Goal: Task Accomplishment & Management: Use online tool/utility

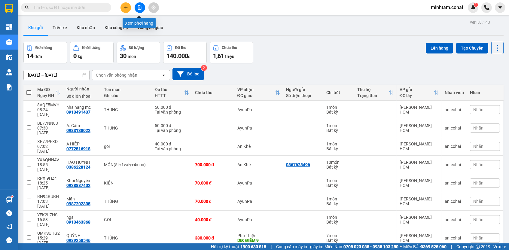
click at [141, 6] on icon "file-add" at bounding box center [140, 7] width 4 height 4
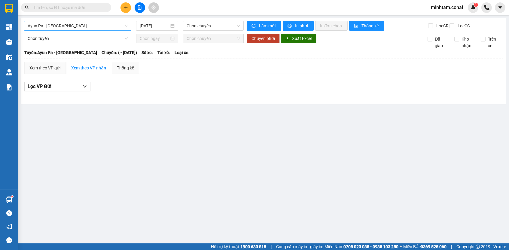
click at [91, 28] on span "Ayun Pa - [GEOGRAPHIC_DATA]" at bounding box center [78, 25] width 100 height 9
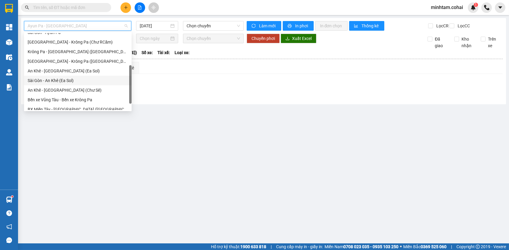
scroll to position [72, 0]
click at [76, 100] on div "Bến xe Vũng Tàu - Bến xe Krông Pa" at bounding box center [78, 100] width 100 height 7
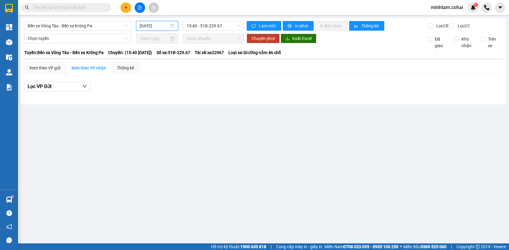
click at [153, 23] on input "[DATE]" at bounding box center [154, 26] width 29 height 7
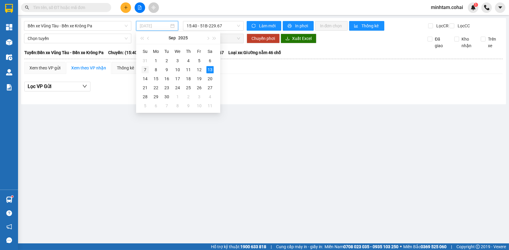
click at [145, 69] on div "7" at bounding box center [145, 69] width 7 height 7
type input "[DATE]"
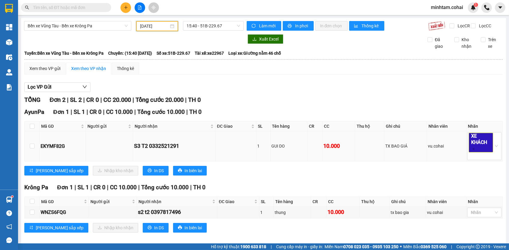
scroll to position [8, 0]
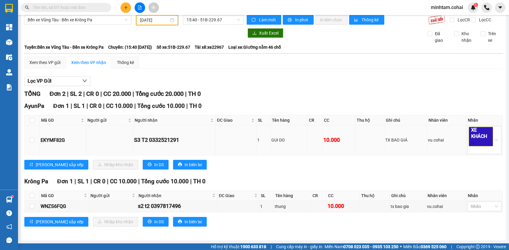
click at [60, 140] on div "EKYMF82G" at bounding box center [63, 141] width 44 height 8
copy div "EKYMF82G"
click at [69, 8] on input "text" at bounding box center [68, 7] width 71 height 7
paste input "EKYMF82G"
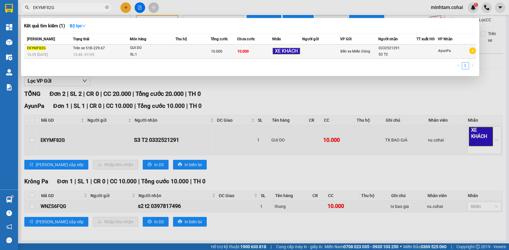
type input "EKYMF82G"
click at [249, 53] on span "10.000" at bounding box center [243, 51] width 11 height 4
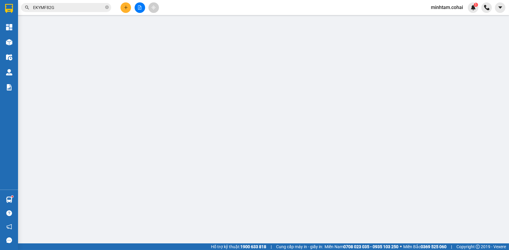
type input "0332521291"
type input "S3 T2"
type input "10.000"
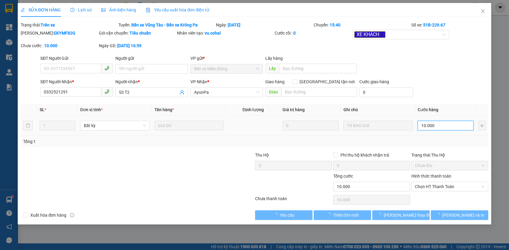
click at [450, 125] on input "10.000" at bounding box center [446, 126] width 56 height 10
type input "7"
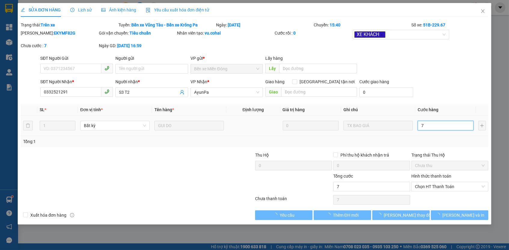
type input "70"
click at [457, 182] on span "Chọn HT Thanh Toán" at bounding box center [450, 186] width 70 height 9
type input "70"
type input "70.000"
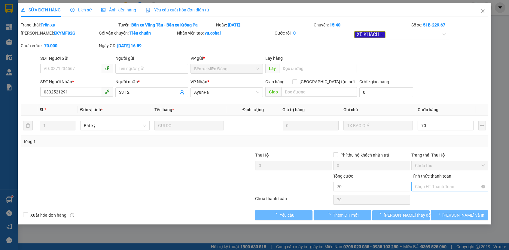
type input "70.000"
click at [447, 195] on div "Tại văn phòng" at bounding box center [450, 197] width 70 height 7
type input "0"
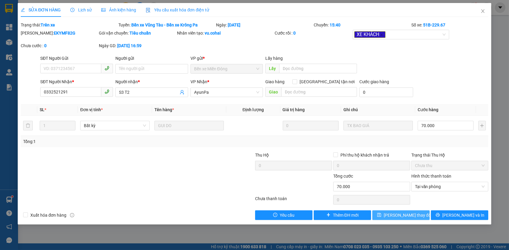
click at [416, 215] on span "[PERSON_NAME] thay đổi" at bounding box center [408, 215] width 48 height 7
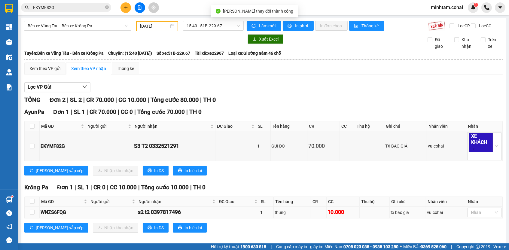
click at [59, 214] on div "WNZS6FQG" at bounding box center [64, 213] width 47 height 8
copy div "WNZS6FQG"
click at [77, 9] on input "EKYMF82G" at bounding box center [68, 7] width 71 height 7
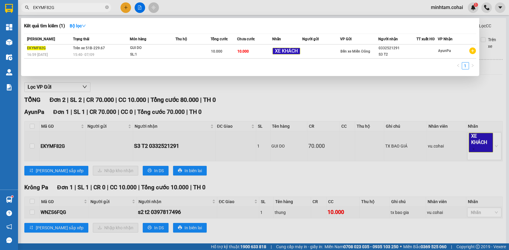
click at [77, 9] on input "EKYMF82G" at bounding box center [68, 7] width 71 height 7
paste input "WNZS6FQ"
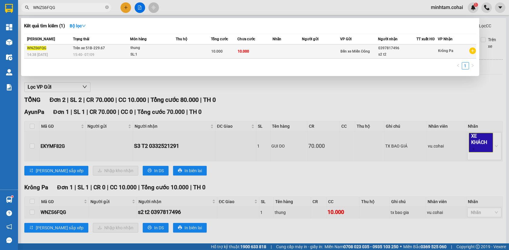
type input "WNZS6FQG"
click at [304, 55] on td at bounding box center [321, 52] width 38 height 14
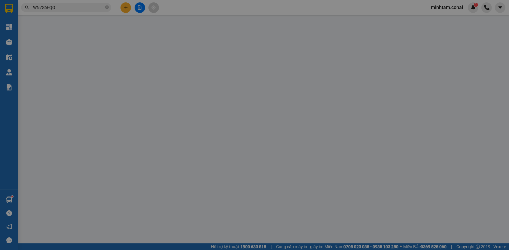
type input "0397817496"
type input "s2 t2"
type input "10.000"
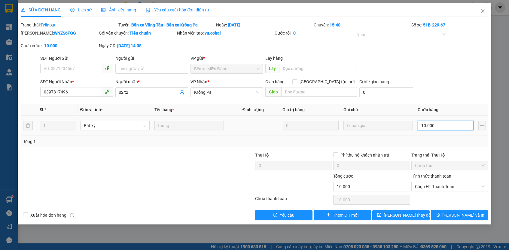
click at [437, 121] on input "10.000" at bounding box center [446, 126] width 56 height 10
type input "7"
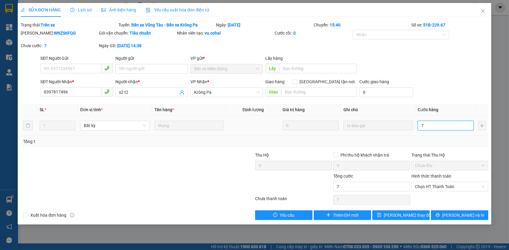
type input "70"
type input "70.000"
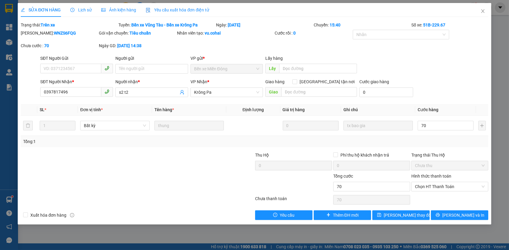
type input "70.000"
click at [440, 149] on div "Total Paid Fee 0 Total UnPaid Fee 10.000 Cash Collection Total Fee Trạng thái: …" at bounding box center [255, 121] width 468 height 198
click at [435, 183] on span "Chọn HT Thanh Toán" at bounding box center [450, 186] width 70 height 9
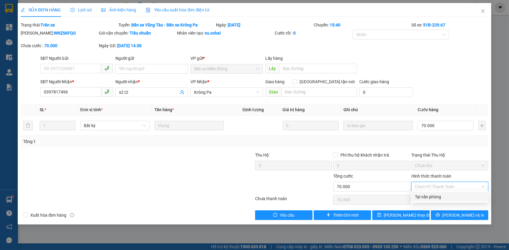
click at [432, 201] on div "Tại văn phòng" at bounding box center [450, 197] width 77 height 10
type input "0"
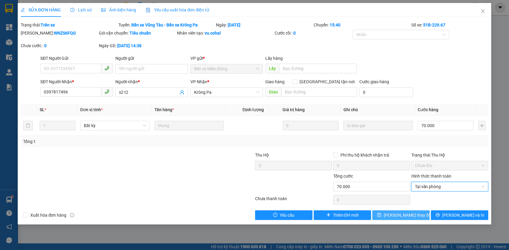
click at [420, 213] on button "[PERSON_NAME] thay đổi" at bounding box center [401, 215] width 57 height 10
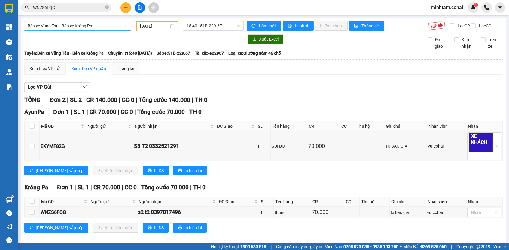
click at [77, 26] on span "Bến xe Vũng Tàu - Bến xe Krông Pa" at bounding box center [78, 25] width 100 height 9
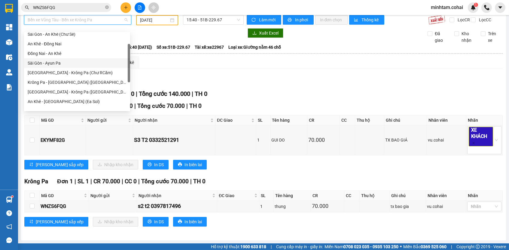
scroll to position [24, 0]
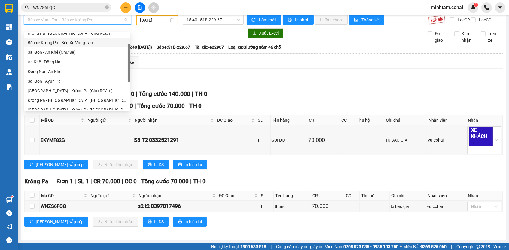
click at [89, 43] on div "Bến xe Krông Pa - Bến Xe Vũng Tàu" at bounding box center [77, 42] width 99 height 7
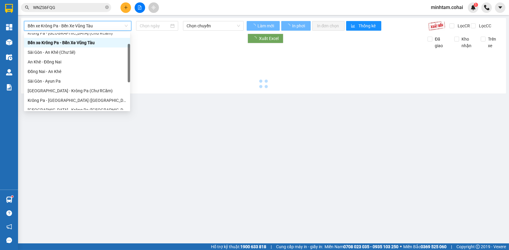
scroll to position [0, 0]
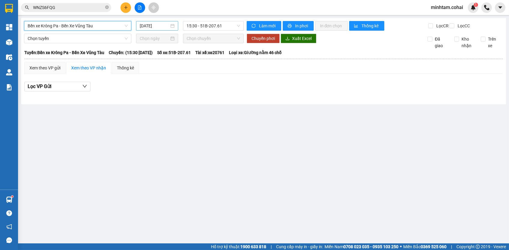
click at [146, 25] on input "[DATE]" at bounding box center [154, 26] width 29 height 7
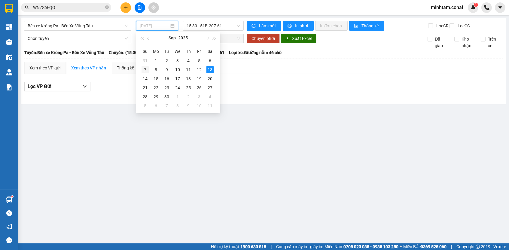
click at [145, 69] on div "7" at bounding box center [145, 69] width 7 height 7
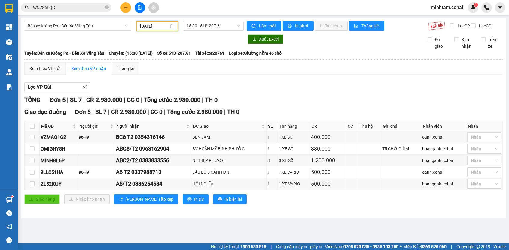
click at [153, 27] on input "[DATE]" at bounding box center [154, 26] width 29 height 7
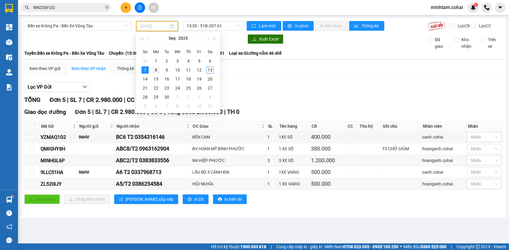
click at [157, 69] on div "8" at bounding box center [155, 69] width 7 height 7
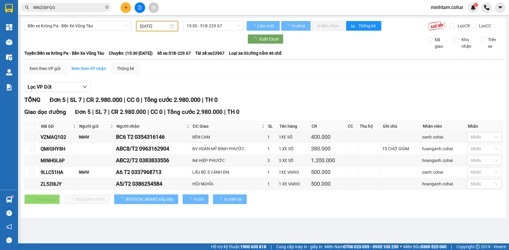
type input "[DATE]"
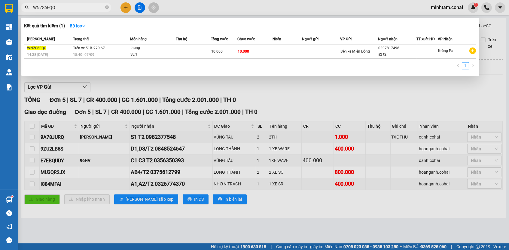
paste input "9A78JURQ"
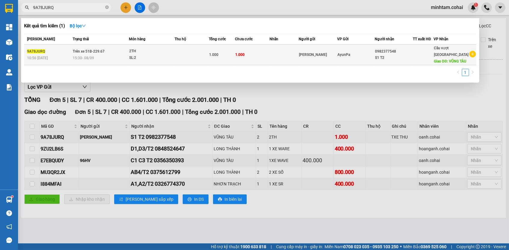
type input "9A78JURQ"
click at [260, 57] on td "1.000" at bounding box center [252, 55] width 35 height 21
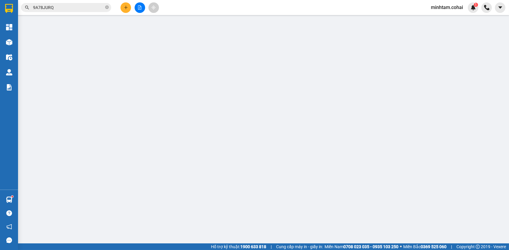
type input "[PERSON_NAME]"
type input "0982377548"
type input "S1 T2"
type input "VŨNG TÀU"
type input "1.000"
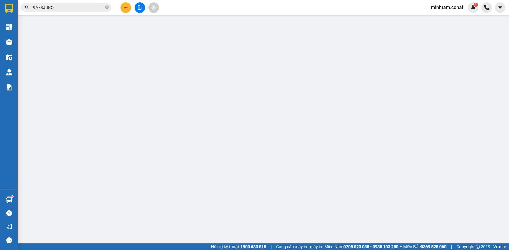
type input "1.000"
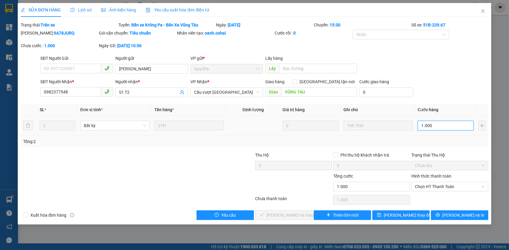
click at [442, 127] on input "1.000" at bounding box center [446, 126] width 56 height 10
type input "1"
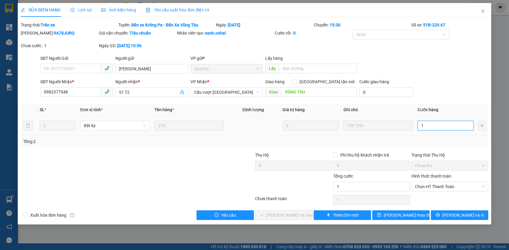
type input "12"
type input "120"
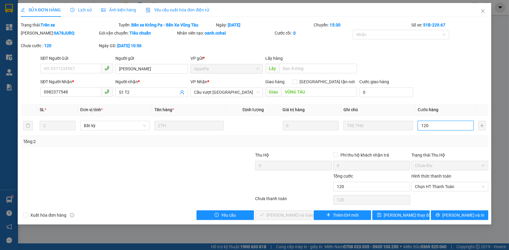
type input "120"
type input "120.000"
click at [416, 201] on div "Chọn HT Thanh Toán" at bounding box center [450, 200] width 78 height 12
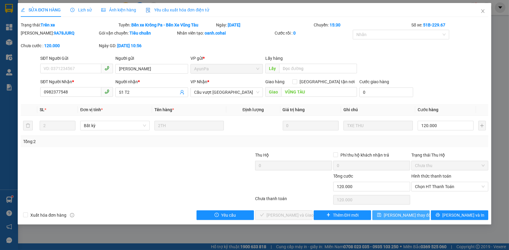
click at [416, 212] on span "[PERSON_NAME] thay đổi" at bounding box center [408, 215] width 48 height 7
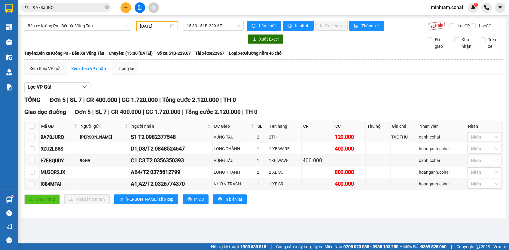
click at [51, 136] on td "9A78JURQ" at bounding box center [59, 137] width 39 height 12
copy div "9A78JURQ"
click at [64, 9] on input "9A78JURQ" at bounding box center [68, 7] width 71 height 7
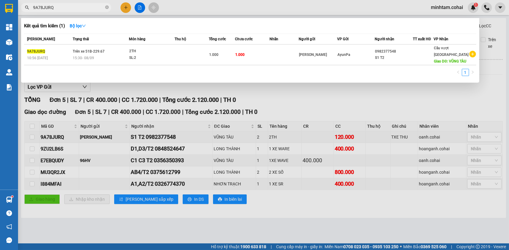
click at [64, 9] on input "9A78JURQ" at bounding box center [68, 7] width 71 height 7
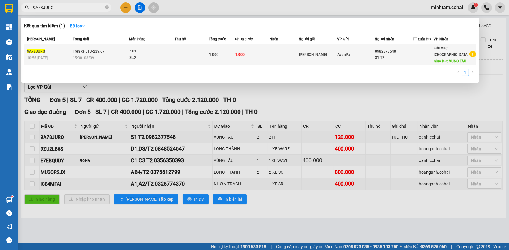
click at [232, 53] on td "1.000" at bounding box center [222, 55] width 26 height 21
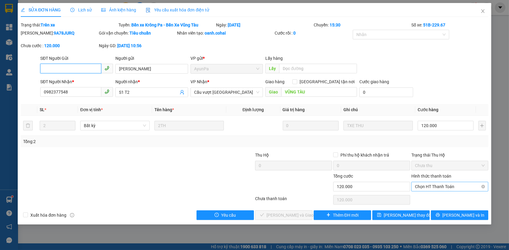
click at [442, 186] on span "Chọn HT Thanh Toán" at bounding box center [450, 186] width 70 height 9
click at [435, 196] on div "Tại văn phòng" at bounding box center [450, 197] width 70 height 7
type input "0"
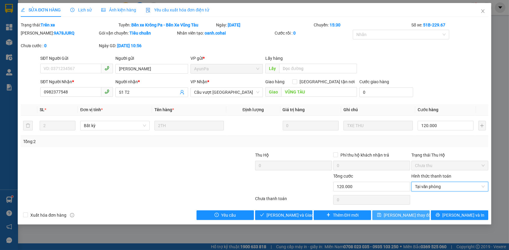
click at [419, 213] on button "[PERSON_NAME] thay đổi" at bounding box center [401, 215] width 57 height 10
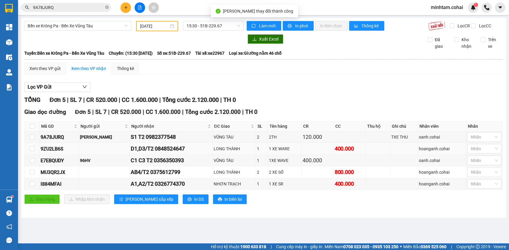
click at [59, 153] on div "9ZU2LB6S" at bounding box center [59, 149] width 37 height 8
copy div "9ZU2LB6S"
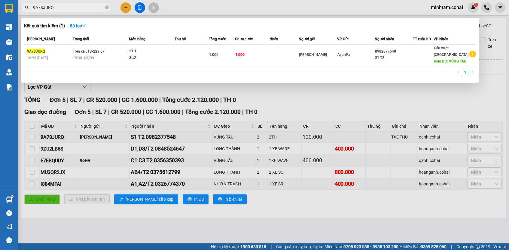
click at [65, 6] on input "9A78JURQ" at bounding box center [68, 7] width 71 height 7
paste input "ZU2LB6S"
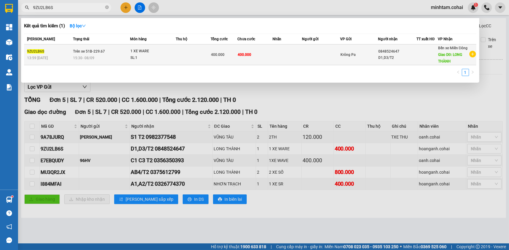
type input "9ZU2LB6S"
click at [243, 62] on td "400.000" at bounding box center [255, 55] width 35 height 21
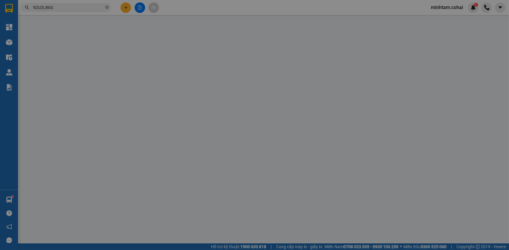
type input "0848524647"
type input "D1,D3/T2"
type input "LONG THÀNH"
type input "400.000"
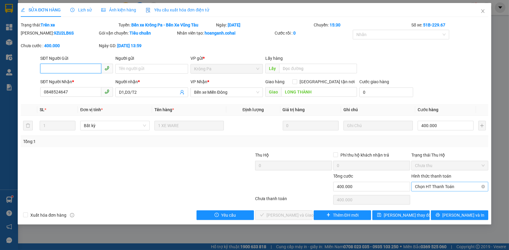
click at [431, 184] on span "Chọn HT Thanh Toán" at bounding box center [450, 186] width 70 height 9
click at [429, 197] on div "Tại văn phòng" at bounding box center [450, 197] width 70 height 7
type input "0"
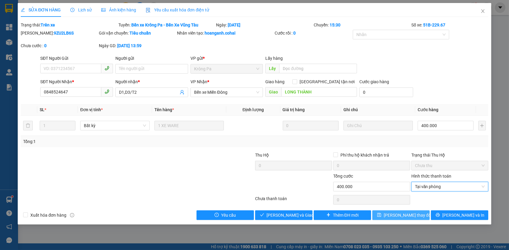
click at [405, 212] on span "[PERSON_NAME] thay đổi" at bounding box center [408, 215] width 48 height 7
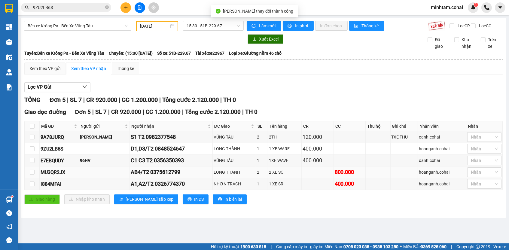
click at [55, 176] on div "MU3QR2JX" at bounding box center [59, 173] width 37 height 8
copy div "MU3QR2JX"
click at [69, 7] on input "9ZU2LB6S" at bounding box center [68, 7] width 71 height 7
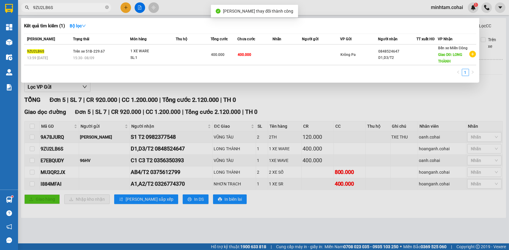
click at [69, 7] on input "9ZU2LB6S" at bounding box center [68, 7] width 71 height 7
paste input "MU3QR2JX"
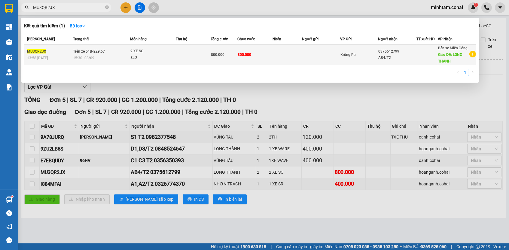
type input "MU3QR2JX"
click at [259, 55] on td "800.000" at bounding box center [255, 55] width 35 height 21
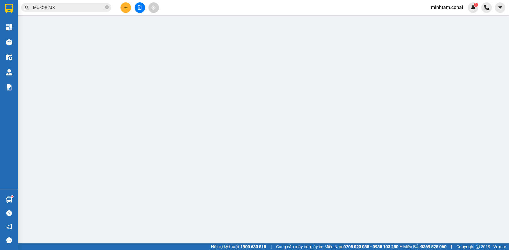
type input "0375612799"
type input "AB4/T2"
type input "LONG THÀNH"
type input "800.000"
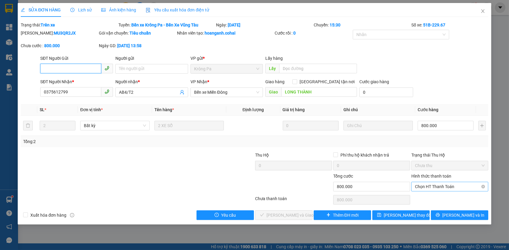
click at [444, 185] on span "Chọn HT Thanh Toán" at bounding box center [450, 186] width 70 height 9
click at [438, 196] on div "Tại văn phòng" at bounding box center [450, 197] width 70 height 7
type input "0"
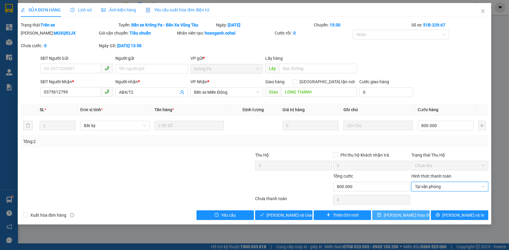
click at [417, 214] on button "[PERSON_NAME] thay đổi" at bounding box center [401, 215] width 57 height 10
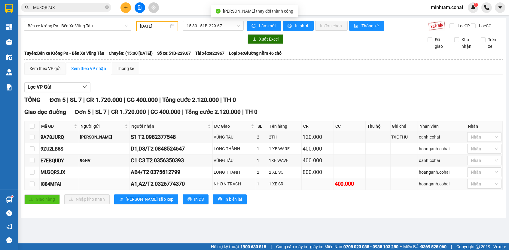
click at [41, 188] on div "I884MFAI" at bounding box center [59, 184] width 37 height 8
copy div "I884MFAI"
click at [84, 9] on input "MU3QR2JX" at bounding box center [68, 7] width 71 height 7
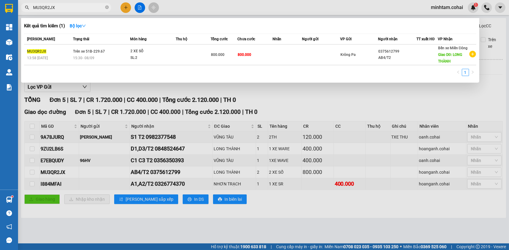
click at [84, 9] on input "MU3QR2JX" at bounding box center [68, 7] width 71 height 7
paste input "I884MFAI"
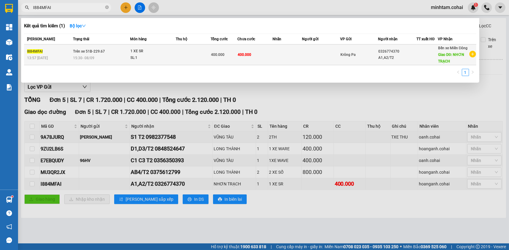
type input "I884MFAI"
click at [250, 57] on span "400.000" at bounding box center [245, 55] width 14 height 4
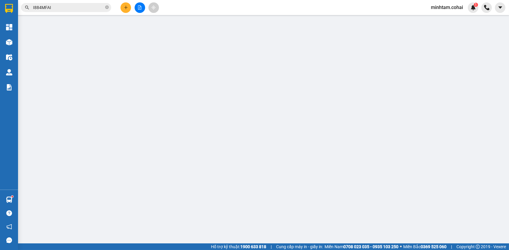
type input "0326774370"
type input "A1,A2/T2"
type input "NHƠN TRẠCH"
type input "400.000"
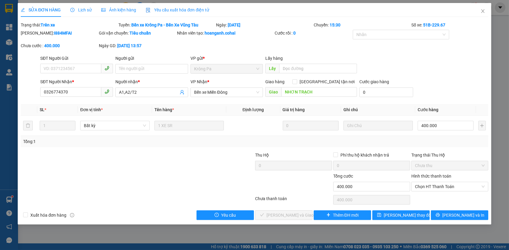
click at [442, 179] on div "Hình thức thanh toán" at bounding box center [450, 177] width 77 height 9
click at [438, 186] on span "Chọn HT Thanh Toán" at bounding box center [450, 186] width 70 height 9
click at [434, 194] on div "Tại văn phòng" at bounding box center [450, 197] width 70 height 7
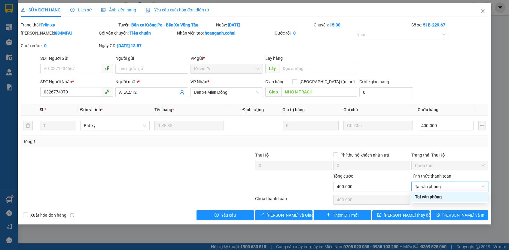
type input "0"
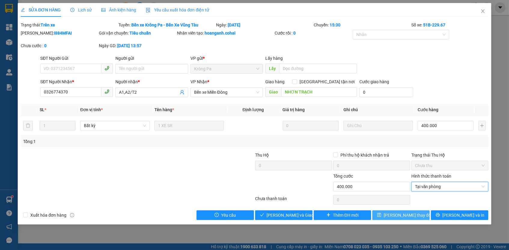
click at [407, 216] on span "[PERSON_NAME] thay đổi" at bounding box center [408, 215] width 48 height 7
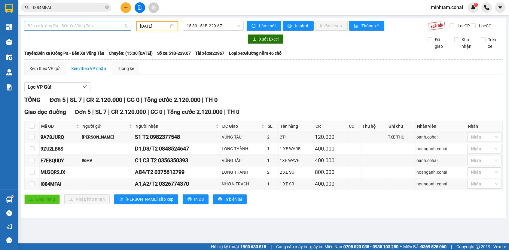
click at [110, 27] on span "Bến xe Krông Pa - Bến Xe Vũng Tàu" at bounding box center [78, 25] width 100 height 9
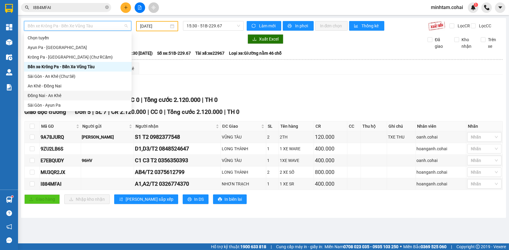
click at [65, 93] on div "Đồng Nai - An Khê" at bounding box center [78, 95] width 100 height 7
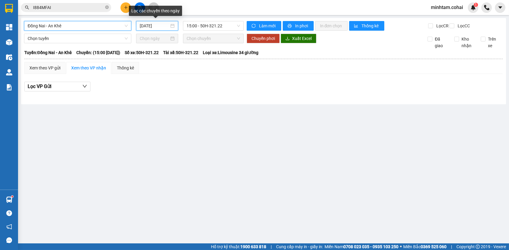
click at [147, 25] on input "[DATE]" at bounding box center [154, 26] width 29 height 7
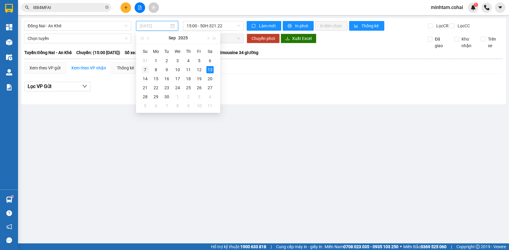
click at [146, 69] on div "7" at bounding box center [145, 69] width 7 height 7
type input "[DATE]"
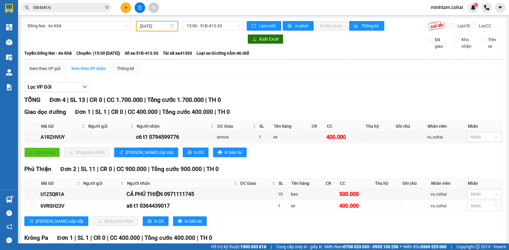
click at [195, 1] on div "Kết quả tìm kiếm ( 1 ) Bộ lọc Mã ĐH Trạng thái Món hàng Thu hộ Tổng cước Chưa c…" at bounding box center [254, 7] width 509 height 15
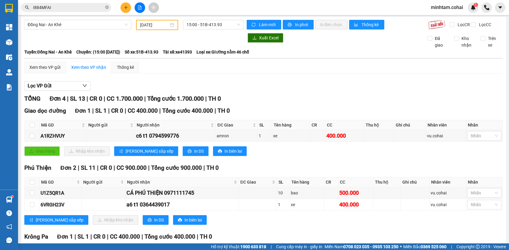
scroll to position [59, 0]
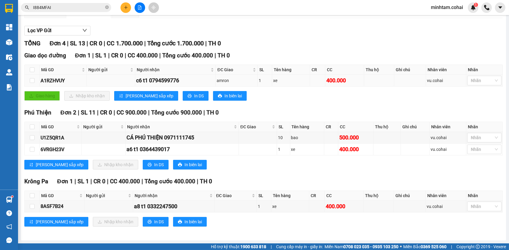
click at [58, 81] on div "A1RZHVUY" at bounding box center [63, 81] width 45 height 8
copy div "A1RZHVUY"
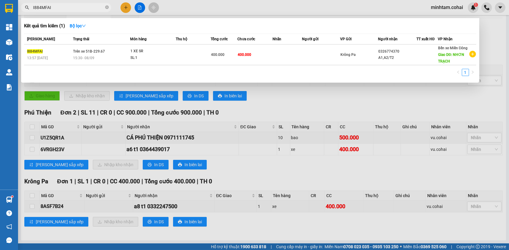
click at [58, 7] on input "I884MFAI" at bounding box center [68, 7] width 71 height 7
paste input "A1RZHVUY"
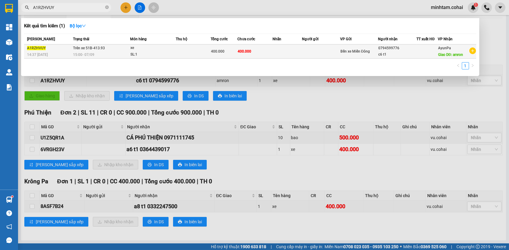
type input "A1RZHVUY"
click at [246, 52] on span "400.000" at bounding box center [245, 51] width 14 height 4
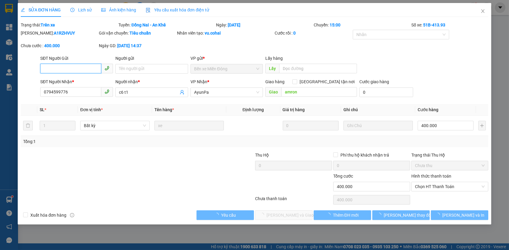
type input "0794599776"
type input "c6 t1"
type input "amron"
type input "400.000"
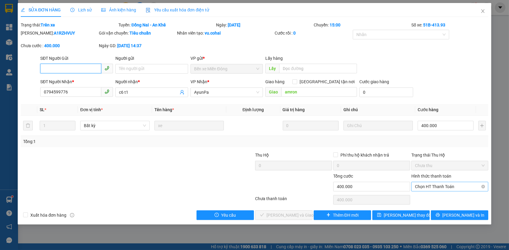
click at [428, 189] on span "Chọn HT Thanh Toán" at bounding box center [450, 186] width 70 height 9
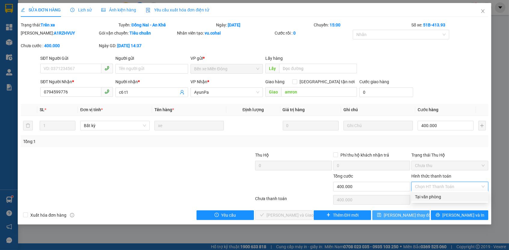
drag, startPoint x: 423, startPoint y: 196, endPoint x: 405, endPoint y: 217, distance: 27.7
click at [423, 196] on div "Tại văn phòng" at bounding box center [450, 197] width 70 height 7
type input "0"
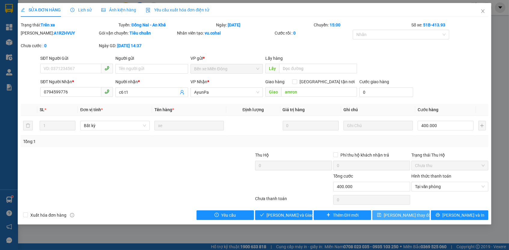
click at [404, 217] on button "[PERSON_NAME] thay đổi" at bounding box center [401, 215] width 57 height 10
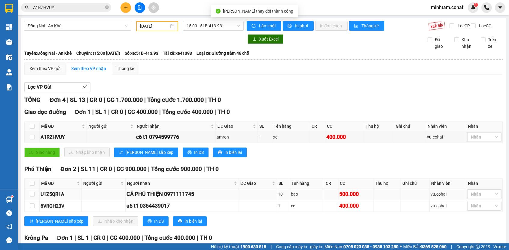
scroll to position [59, 0]
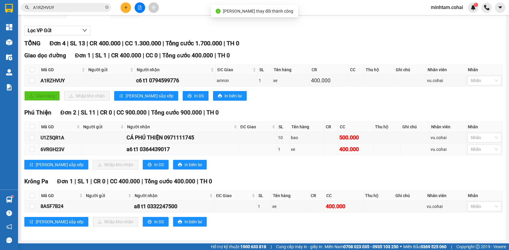
click at [63, 149] on div "6VRGH23V" at bounding box center [61, 150] width 40 height 8
copy div "6VRGH23V"
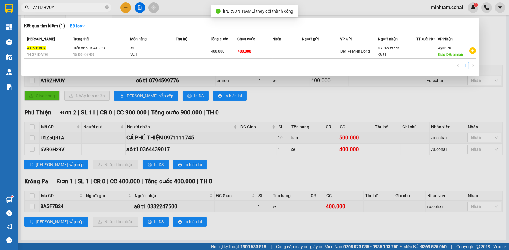
click at [77, 5] on input "A1RZHVUY" at bounding box center [68, 7] width 71 height 7
paste input "6VRGH23V"
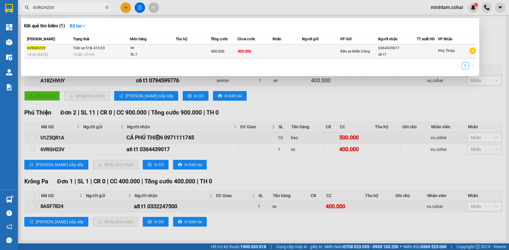
type input "6VRGH23V"
click at [272, 53] on td "400.000" at bounding box center [255, 52] width 35 height 14
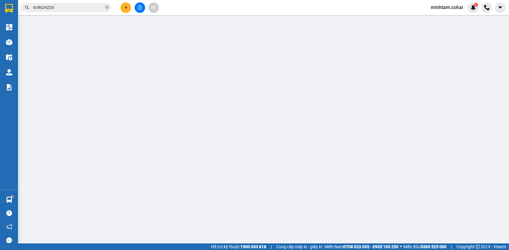
type input "0364439017"
type input "a6 t1"
type input "400.000"
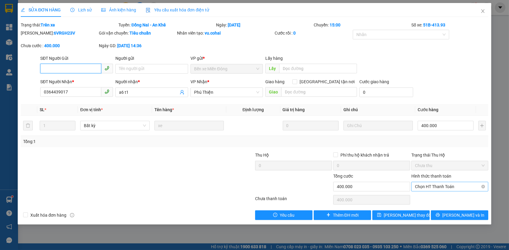
drag, startPoint x: 438, startPoint y: 185, endPoint x: 437, endPoint y: 188, distance: 3.2
click at [438, 185] on span "Chọn HT Thanh Toán" at bounding box center [450, 186] width 70 height 9
click at [434, 194] on div "Tại văn phòng" at bounding box center [450, 197] width 70 height 7
type input "0"
drag, startPoint x: 423, startPoint y: 211, endPoint x: 406, endPoint y: 213, distance: 17.5
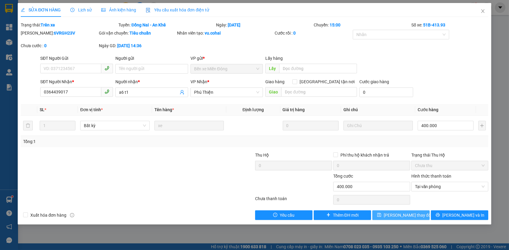
click at [423, 212] on button "[PERSON_NAME] thay đổi" at bounding box center [401, 215] width 57 height 10
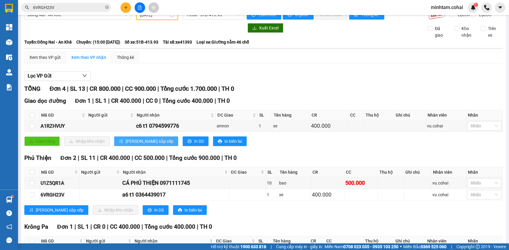
scroll to position [59, 0]
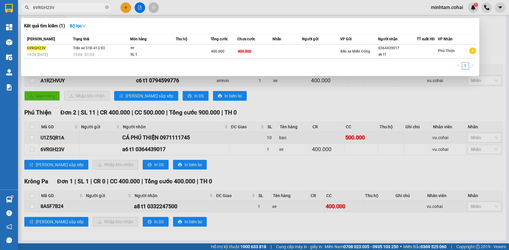
paste input "8ASF7B24"
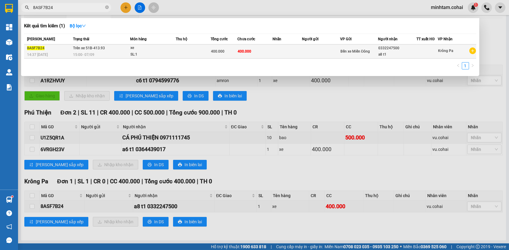
type input "8ASF7B24"
click at [259, 53] on td "400.000" at bounding box center [255, 52] width 35 height 14
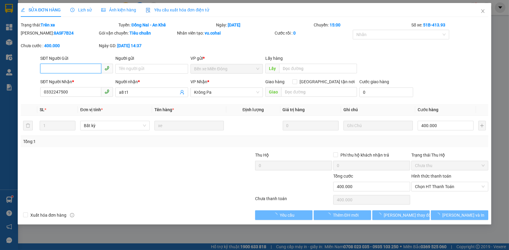
type input "0332247500"
type input "a8 t1"
type input "400.000"
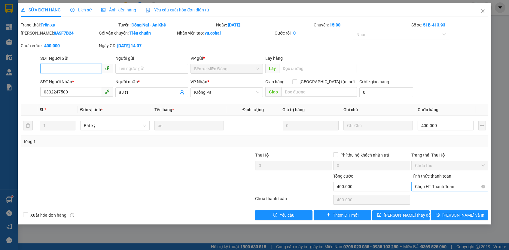
click at [428, 184] on span "Chọn HT Thanh Toán" at bounding box center [450, 186] width 70 height 9
click at [430, 201] on div "Tại văn phòng" at bounding box center [450, 197] width 77 height 10
type input "0"
click at [413, 214] on span "[PERSON_NAME] thay đổi" at bounding box center [408, 215] width 48 height 7
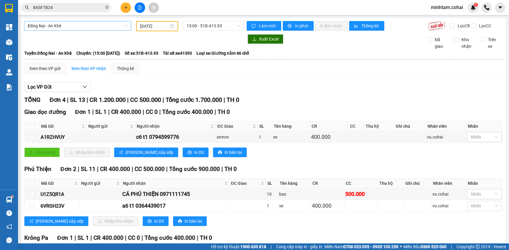
click at [95, 24] on span "Đồng Nai - An Khê" at bounding box center [78, 25] width 100 height 9
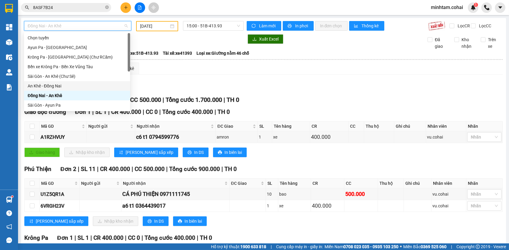
click at [78, 87] on div "An Khê - Đồng Nai" at bounding box center [77, 86] width 99 height 7
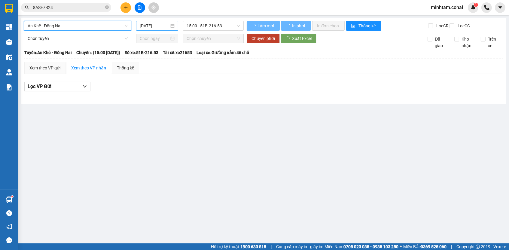
click at [148, 25] on input "[DATE]" at bounding box center [154, 26] width 29 height 7
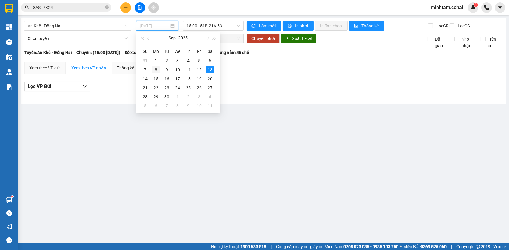
click at [156, 70] on div "8" at bounding box center [155, 69] width 7 height 7
type input "[DATE]"
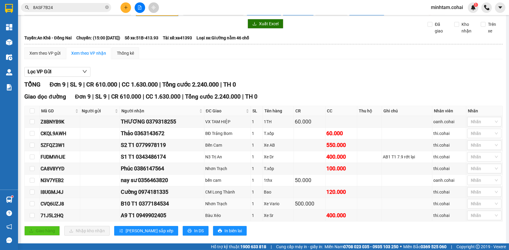
scroll to position [16, 0]
click at [58, 193] on div "I8UGMJ4J" at bounding box center [60, 192] width 38 height 8
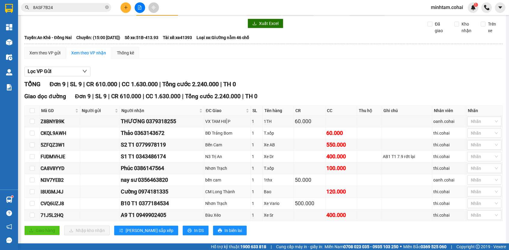
click at [58, 194] on div "I8UGMJ4J" at bounding box center [60, 192] width 38 height 8
click at [59, 195] on div "I8UGMJ4J" at bounding box center [60, 192] width 38 height 8
click at [57, 195] on div "I8UGMJ4J" at bounding box center [60, 192] width 38 height 8
copy div "I8UGMJ4J"
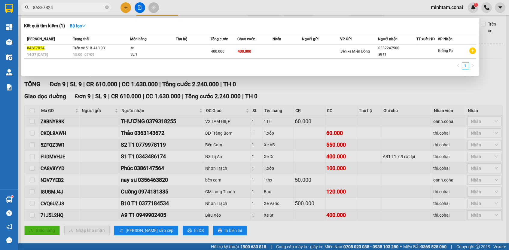
click at [68, 9] on input "8ASF7B24" at bounding box center [68, 7] width 71 height 7
paste input "I8UGMJ4J"
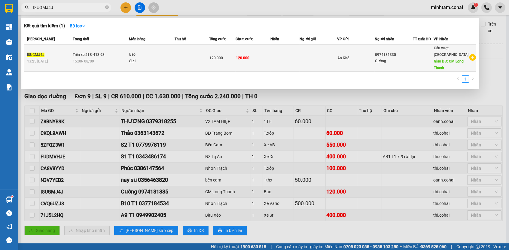
type input "I8UGMJ4J"
click at [258, 49] on td "120.000" at bounding box center [253, 58] width 35 height 27
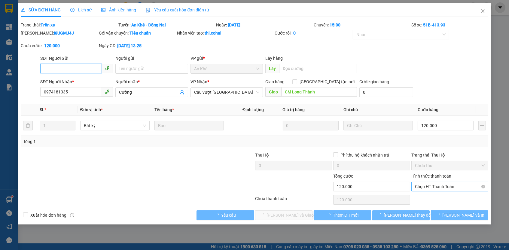
type input "0974181335"
type input "Cường"
type input "CM Long Thành"
type input "120.000"
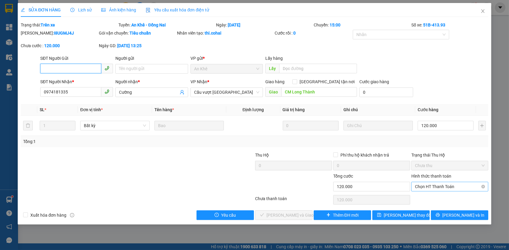
click at [438, 186] on span "Chọn HT Thanh Toán" at bounding box center [450, 186] width 70 height 9
click at [428, 198] on div "Tại văn phòng" at bounding box center [450, 197] width 70 height 7
type input "0"
click at [412, 219] on div "SỬA ĐƠN HÀNG Lịch sử Ảnh kiện hàng Yêu cầu xuất hóa đơn điện tử Total Paid Fee …" at bounding box center [255, 114] width 474 height 222
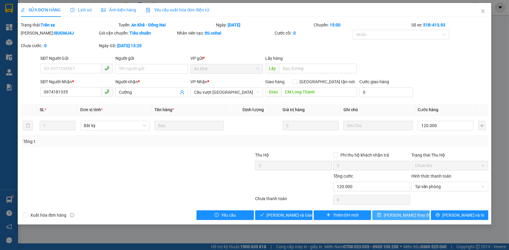
click at [408, 213] on span "[PERSON_NAME] thay đổi" at bounding box center [408, 215] width 48 height 7
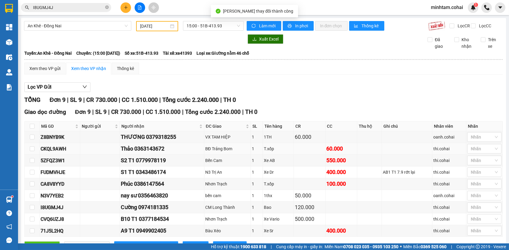
click at [46, 151] on div "CKQL9AWH" at bounding box center [60, 149] width 38 height 8
copy div "CKQL9AWH"
click at [85, 8] on input "I8UGMJ4J" at bounding box center [68, 7] width 71 height 7
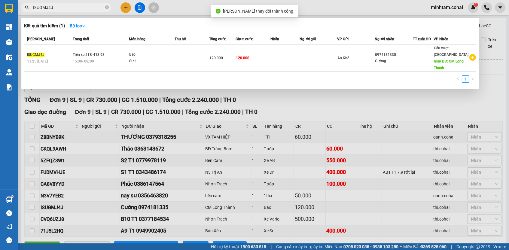
click at [85, 8] on input "I8UGMJ4J" at bounding box center [68, 7] width 71 height 7
paste input "CKQL9AWH"
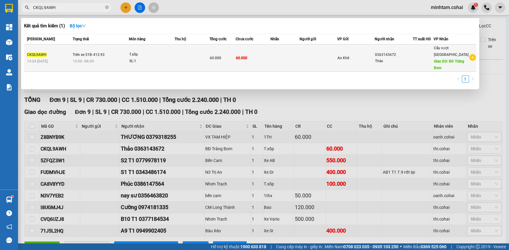
type input "CKQL9AWH"
click at [255, 57] on td "60.000" at bounding box center [253, 58] width 35 height 27
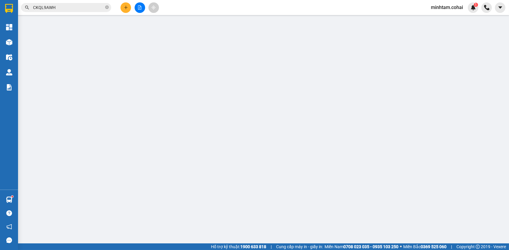
type input "0363143672"
type input "Thảo"
type input "BĐ Trảng Bom"
type input "60.000"
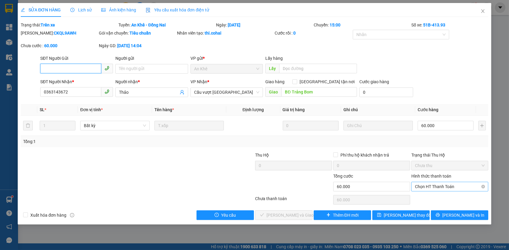
click at [434, 186] on span "Chọn HT Thanh Toán" at bounding box center [450, 186] width 70 height 9
click at [435, 197] on div "Tại văn phòng" at bounding box center [450, 197] width 70 height 7
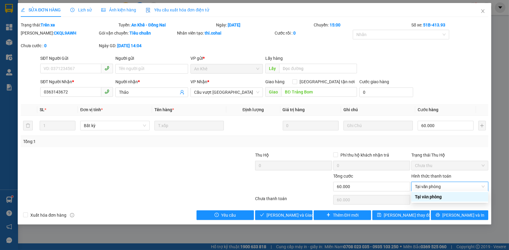
type input "0"
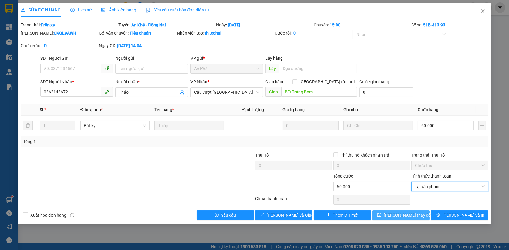
click at [412, 212] on span "[PERSON_NAME] thay đổi" at bounding box center [408, 215] width 48 height 7
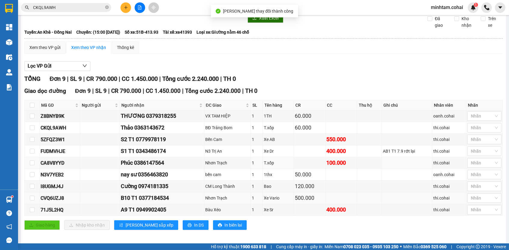
scroll to position [27, 0]
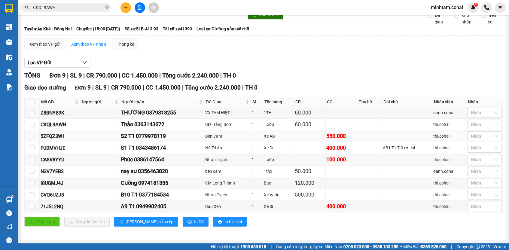
click at [51, 137] on div "5ZFQZ3W1" at bounding box center [60, 137] width 38 height 8
click at [73, 5] on input "CKQL9AWH" at bounding box center [68, 7] width 71 height 7
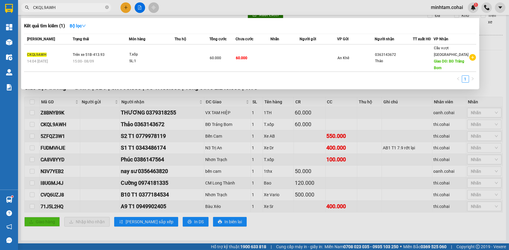
click at [73, 5] on input "CKQL9AWH" at bounding box center [68, 7] width 71 height 7
paste input "5ZFQZ3W1"
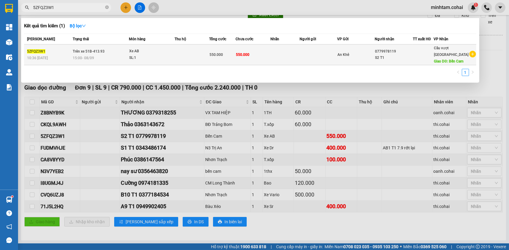
type input "5ZFQZ3W1"
click at [260, 61] on td "550.000" at bounding box center [253, 55] width 35 height 21
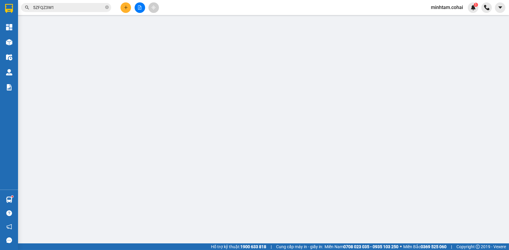
type input "0779978119"
type input "S2 T1"
type input "Bến Cam"
type input "550.000"
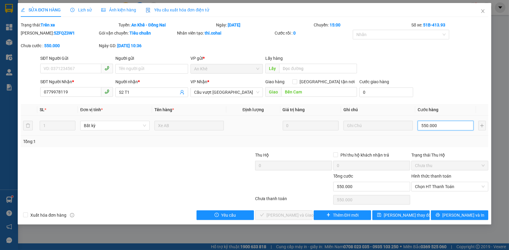
click at [427, 126] on input "550.000" at bounding box center [446, 126] width 56 height 10
type input "50.000"
type input "500.000"
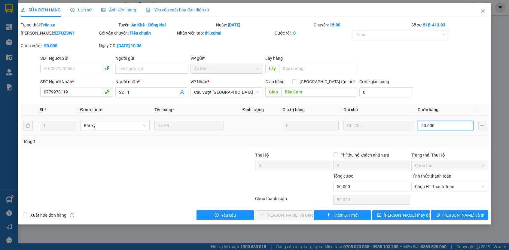
type input "500.000"
click at [458, 183] on span "Chọn HT Thanh Toán" at bounding box center [450, 186] width 70 height 9
type input "500.000"
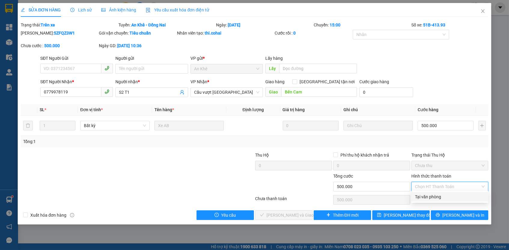
click at [452, 199] on div "Tại văn phòng" at bounding box center [450, 197] width 70 height 7
type input "0"
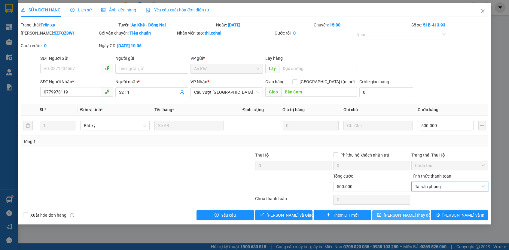
click at [395, 214] on span "[PERSON_NAME] thay đổi" at bounding box center [408, 215] width 48 height 7
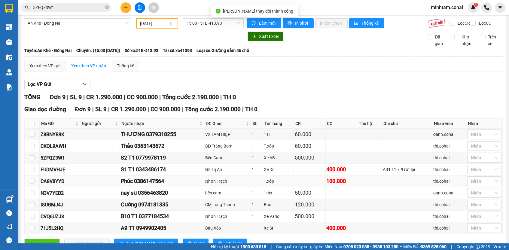
scroll to position [27, 0]
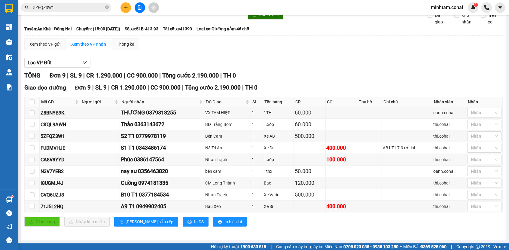
click at [66, 9] on input "5ZFQZ3W1" at bounding box center [68, 7] width 71 height 7
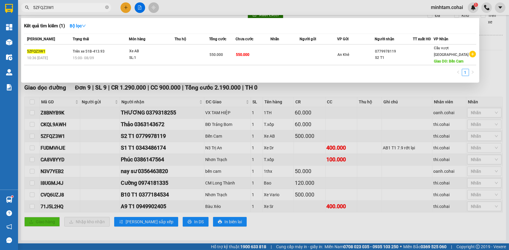
click at [66, 9] on input "5ZFQZ3W1" at bounding box center [68, 7] width 71 height 7
paste input "0949902405"
click at [362, 181] on div at bounding box center [254, 125] width 509 height 250
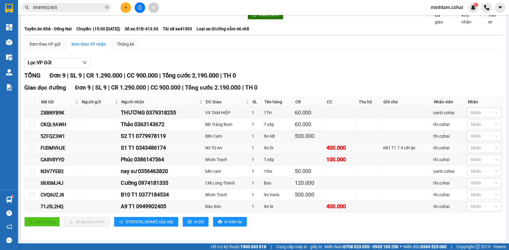
click at [54, 147] on div "FUDMVHJE" at bounding box center [60, 148] width 38 height 8
click at [70, 9] on input "0949902405" at bounding box center [68, 7] width 71 height 7
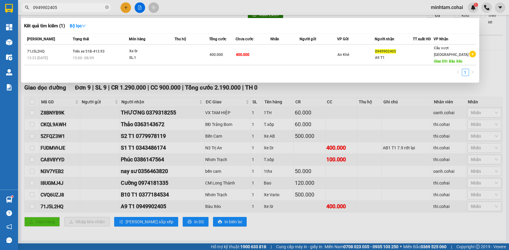
click at [70, 9] on input "0949902405" at bounding box center [68, 7] width 71 height 7
paste input "FUDMVHJE"
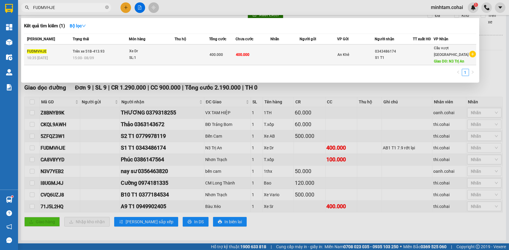
type input "FUDMVHJE"
click at [208, 55] on td at bounding box center [192, 55] width 35 height 21
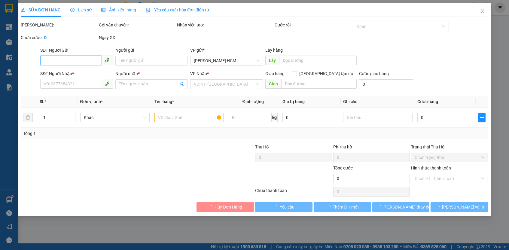
type input "0343486174"
type input "S1 T1"
type input "N3 Trị An"
type input "400.000"
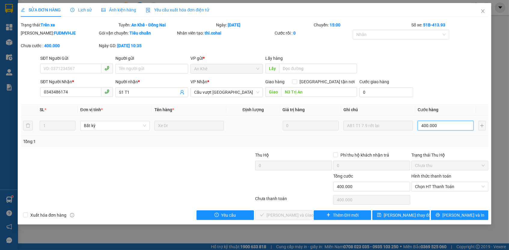
click at [456, 127] on input "400.000" at bounding box center [446, 126] width 56 height 10
type input "3"
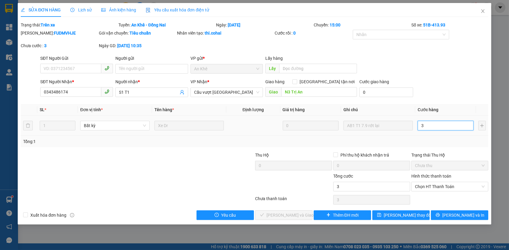
type input "38"
type input "380"
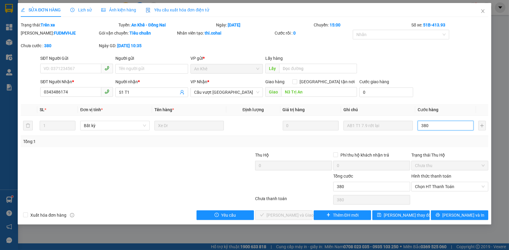
type input "380"
type input "380.000"
click at [443, 149] on div "Total Paid Fee 0 Total UnPaid Fee 400.000 Cash Collection Total Fee Trạng thái:…" at bounding box center [255, 121] width 468 height 198
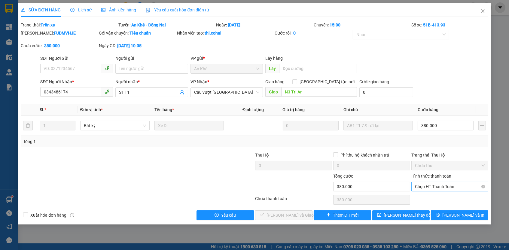
click at [435, 186] on span "Chọn HT Thanh Toán" at bounding box center [450, 186] width 70 height 9
click at [434, 196] on div "Tại văn phòng" at bounding box center [450, 197] width 70 height 7
type input "0"
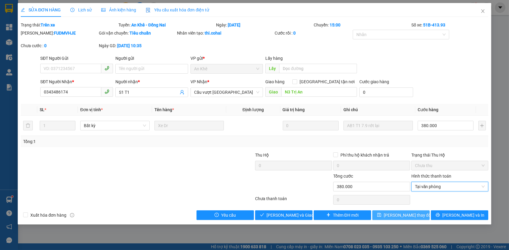
click at [414, 212] on span "[PERSON_NAME] thay đổi" at bounding box center [408, 215] width 48 height 7
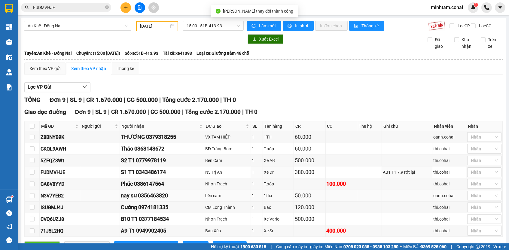
scroll to position [27, 0]
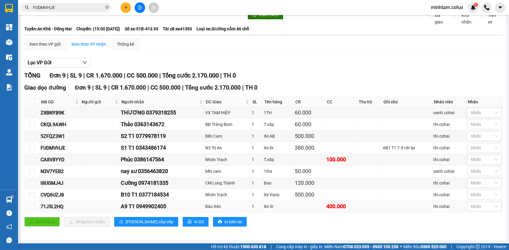
click at [64, 206] on div "71J5L2HQ" at bounding box center [60, 207] width 38 height 8
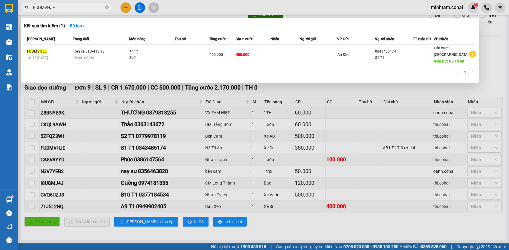
click at [80, 4] on input "FUDMVHJE" at bounding box center [68, 7] width 71 height 7
paste input "71J5L2HQ"
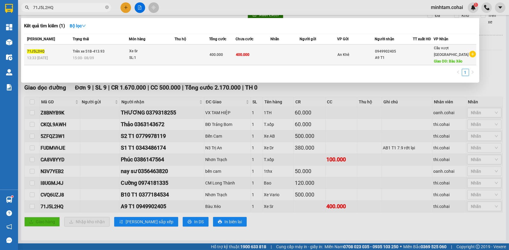
type input "71J5L2HQ"
click at [245, 56] on span "400.000" at bounding box center [243, 55] width 14 height 4
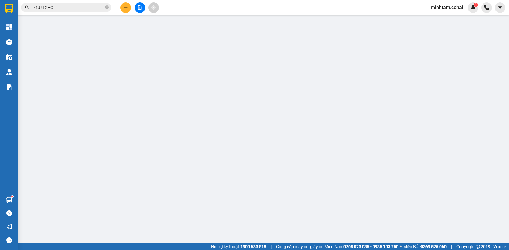
type input "0949902405"
type input "A9 T1"
type input "Bàu Xéo"
type input "400.000"
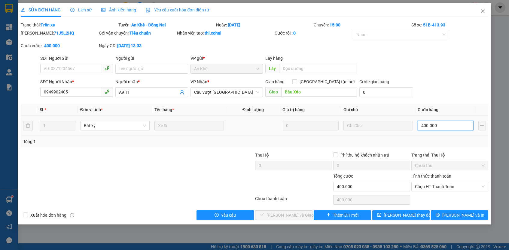
click at [454, 121] on input "400.000" at bounding box center [446, 126] width 56 height 10
click at [453, 122] on input "400.000" at bounding box center [446, 126] width 56 height 10
type input "3"
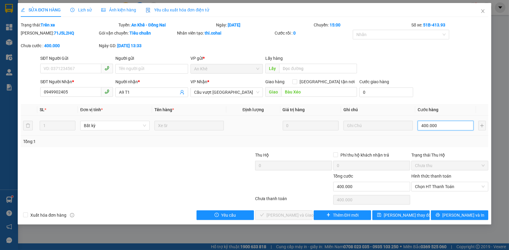
type input "3"
type input "38"
type input "380"
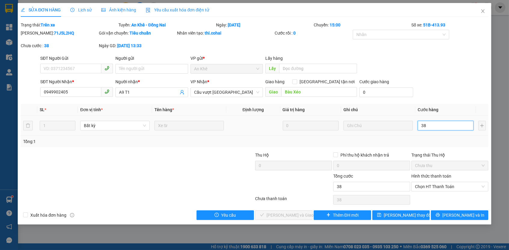
type input "380"
type input "380.000"
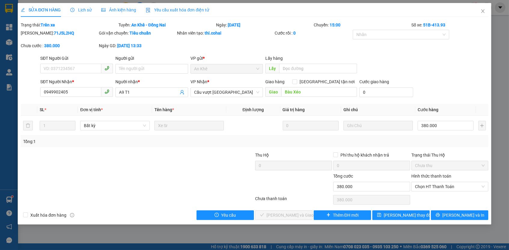
click at [452, 147] on div "Total Paid Fee 0 Total UnPaid Fee 400.000 Cash Collection Total Fee Trạng thái:…" at bounding box center [255, 121] width 468 height 198
click at [444, 186] on span "Chọn HT Thanh Toán" at bounding box center [450, 186] width 70 height 9
click at [442, 198] on div "Tại văn phòng" at bounding box center [450, 197] width 70 height 7
type input "0"
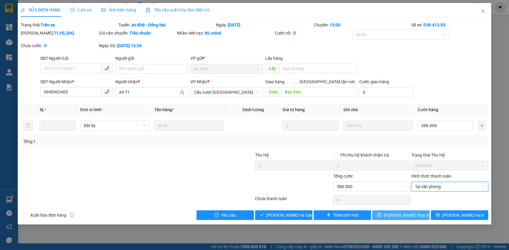
click at [406, 214] on span "[PERSON_NAME] thay đổi" at bounding box center [408, 215] width 48 height 7
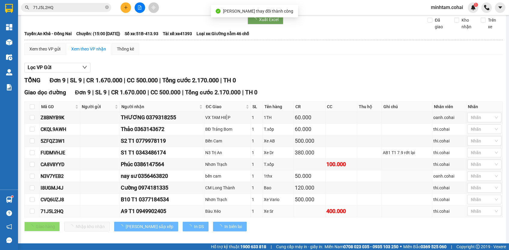
scroll to position [27, 0]
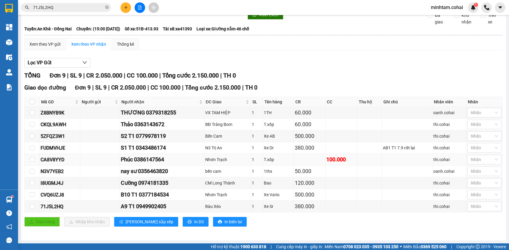
click at [67, 161] on div "CA8V8YYD" at bounding box center [60, 160] width 38 height 8
click at [61, 161] on div "CA8V8YYD" at bounding box center [60, 160] width 38 height 8
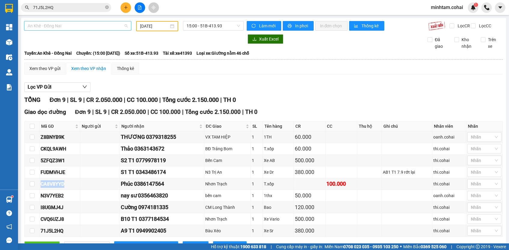
click at [106, 22] on span "An Khê - Đồng Nai" at bounding box center [78, 25] width 100 height 9
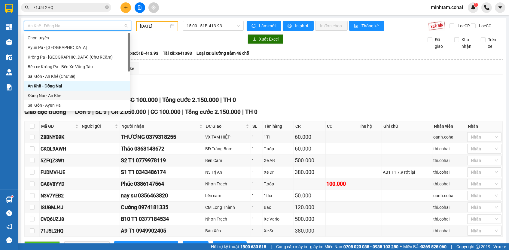
click at [160, 41] on div at bounding box center [134, 39] width 220 height 10
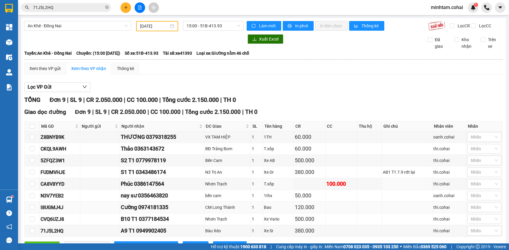
scroll to position [27, 0]
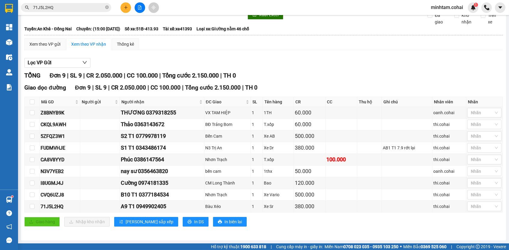
click at [88, 5] on input "71J5L2HQ" at bounding box center [68, 7] width 71 height 7
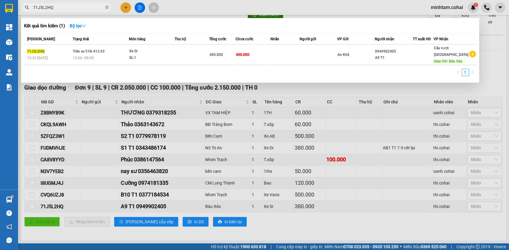
click at [88, 5] on input "71J5L2HQ" at bounding box center [68, 7] width 71 height 7
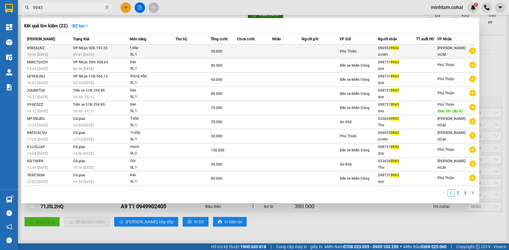
type input "9943"
click at [267, 49] on td at bounding box center [254, 52] width 35 height 14
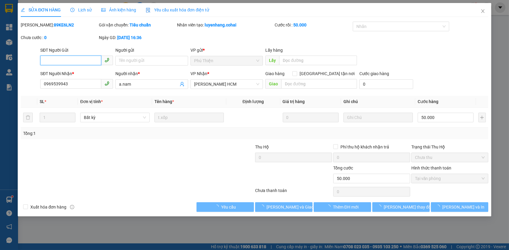
type input "0969539943"
type input "a.nam"
type input "50.000"
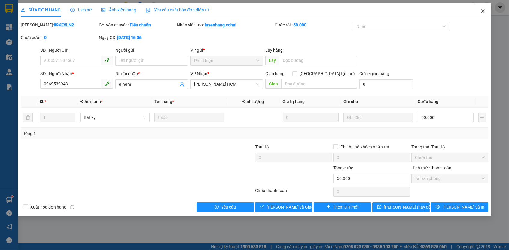
click at [483, 11] on icon "close" at bounding box center [482, 11] width 3 height 4
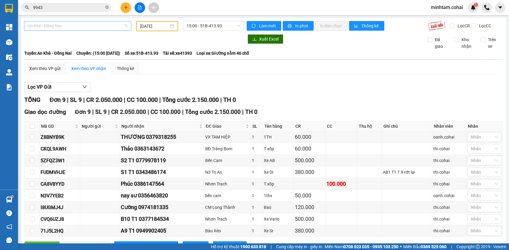
click at [112, 28] on span "An Khê - Đồng Nai" at bounding box center [78, 25] width 100 height 9
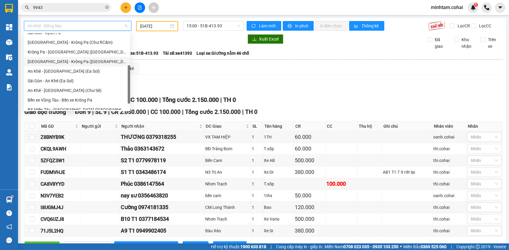
scroll to position [72, 0]
click at [71, 61] on div "[GEOGRAPHIC_DATA] - Krông Pa ([GEOGRAPHIC_DATA])" at bounding box center [77, 62] width 99 height 7
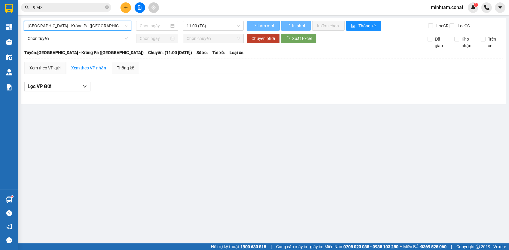
type input "[DATE]"
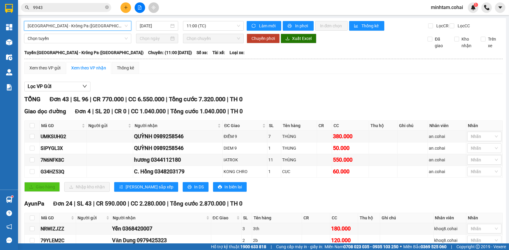
click at [287, 2] on div "Kết quả tìm kiếm ( 22 ) Bộ lọc Mã ĐH Trạng thái Món hàng Thu hộ Tổng cước Chưa …" at bounding box center [254, 7] width 509 height 15
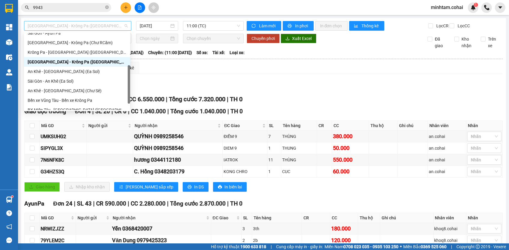
click at [98, 25] on span "[GEOGRAPHIC_DATA] - Krông Pa ([GEOGRAPHIC_DATA])" at bounding box center [78, 25] width 100 height 9
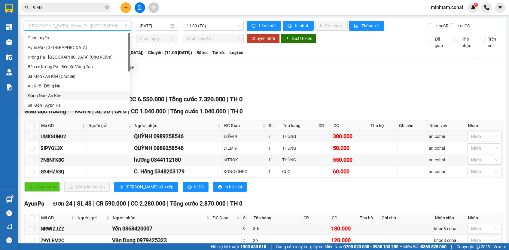
click at [61, 95] on div "Đồng Nai - An Khê" at bounding box center [77, 95] width 99 height 7
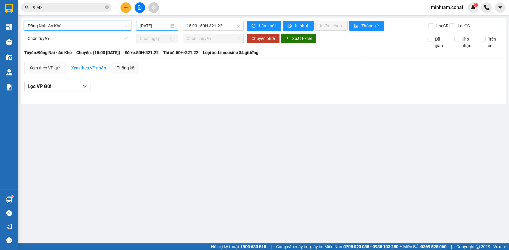
click at [153, 25] on input "[DATE]" at bounding box center [154, 26] width 29 height 7
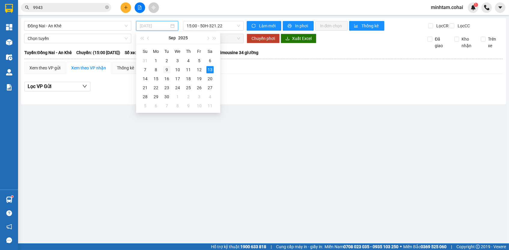
click at [169, 70] on div "9" at bounding box center [166, 69] width 7 height 7
type input "[DATE]"
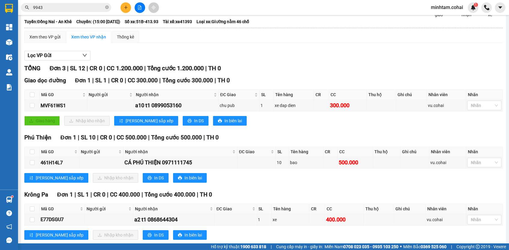
scroll to position [47, 0]
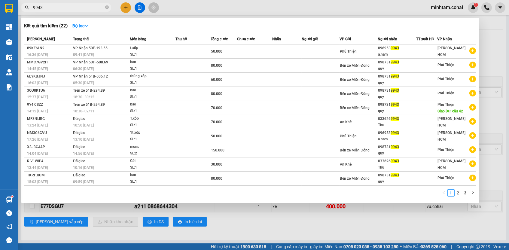
paste input "MVF61WS1"
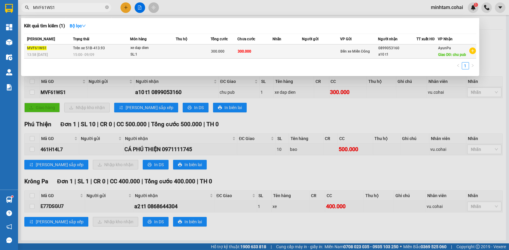
type input "MVF61WS1"
click at [255, 59] on td "300.000" at bounding box center [255, 52] width 35 height 14
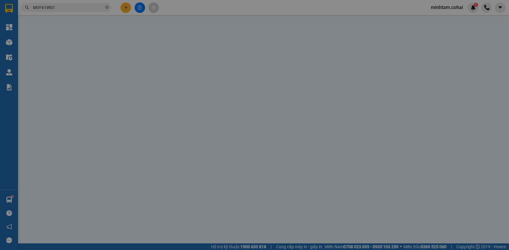
type input "0899053160"
type input "a10 t1"
type input "chu pub"
type input "300.000"
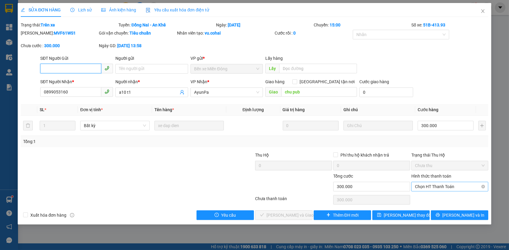
click at [424, 184] on span "Chọn HT Thanh Toán" at bounding box center [450, 186] width 70 height 9
click at [428, 195] on div "Tại văn phòng" at bounding box center [450, 197] width 70 height 7
type input "0"
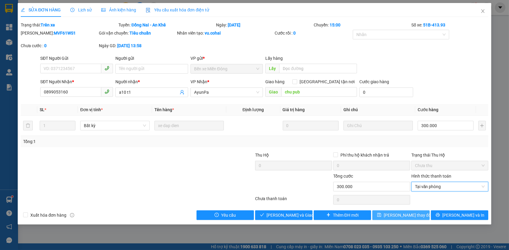
click at [413, 213] on span "[PERSON_NAME] thay đổi" at bounding box center [408, 215] width 48 height 7
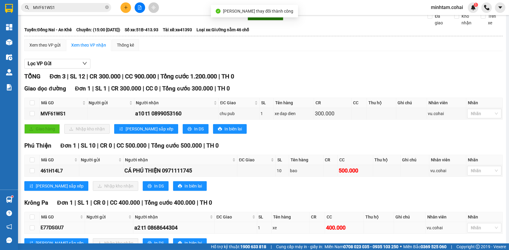
scroll to position [47, 0]
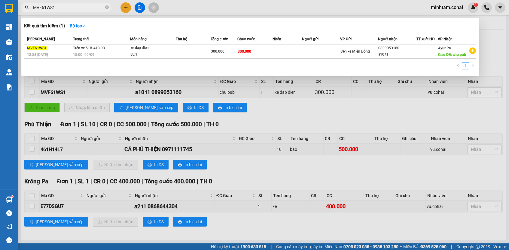
paste input "E77DSGU7"
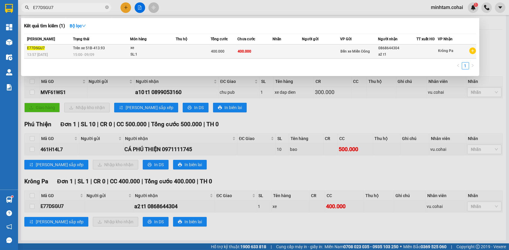
type input "E77DSGU7"
click at [260, 55] on td "400.000" at bounding box center [255, 52] width 35 height 14
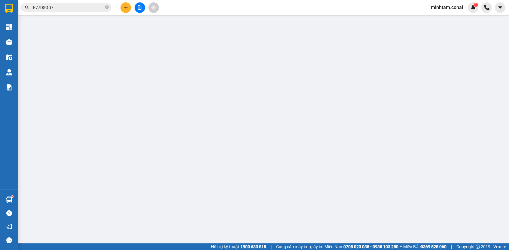
type input "0868644304"
type input "a2 t1"
type input "400.000"
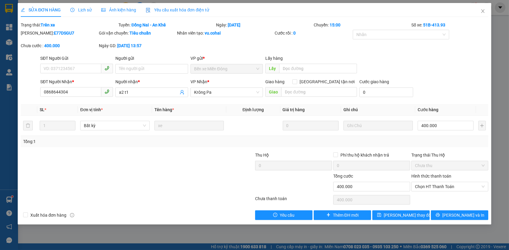
click at [426, 191] on div "Hình thức thanh toán Chọn HT Thanh Toán" at bounding box center [450, 183] width 77 height 21
drag, startPoint x: 425, startPoint y: 185, endPoint x: 426, endPoint y: 189, distance: 4.3
click at [425, 186] on span "Chọn HT Thanh Toán" at bounding box center [450, 186] width 70 height 9
drag, startPoint x: 426, startPoint y: 189, endPoint x: 427, endPoint y: 196, distance: 6.7
click at [427, 196] on div "Tại văn phòng" at bounding box center [450, 197] width 70 height 7
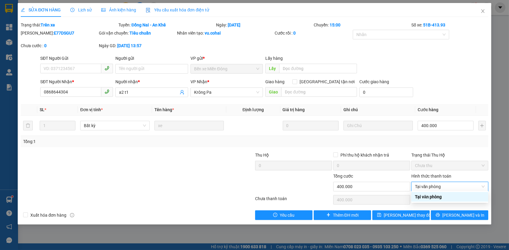
type input "0"
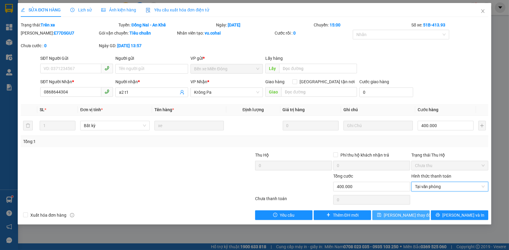
click at [408, 210] on button "[PERSON_NAME] thay đổi" at bounding box center [401, 215] width 57 height 10
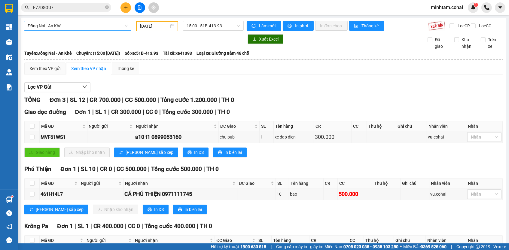
click at [75, 26] on span "Đồng Nai - An Khê" at bounding box center [78, 25] width 100 height 9
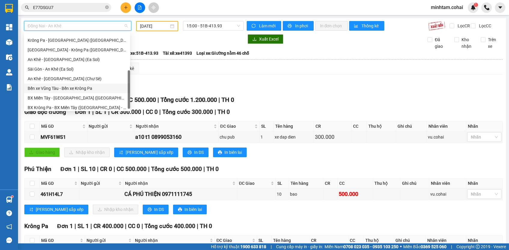
scroll to position [84, 0]
click at [75, 95] on div "BX Miền Tây - [GEOGRAPHIC_DATA] ([GEOGRAPHIC_DATA] - [GEOGRAPHIC_DATA])" at bounding box center [77, 98] width 99 height 7
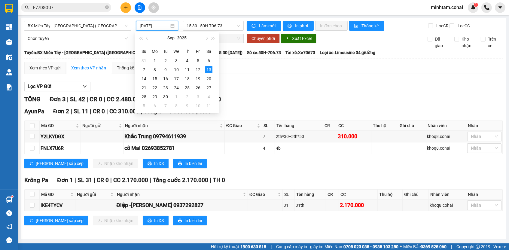
click at [150, 23] on input "[DATE]" at bounding box center [154, 26] width 29 height 7
click at [167, 69] on div "9" at bounding box center [165, 69] width 7 height 7
type input "[DATE]"
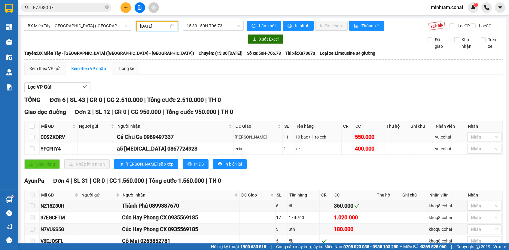
scroll to position [37, 0]
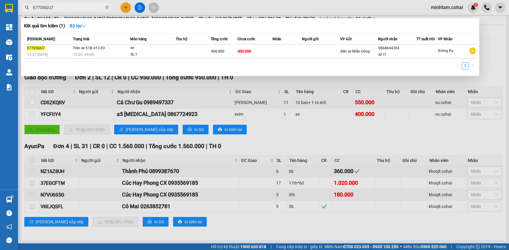
paste input "YFCFIIY4"
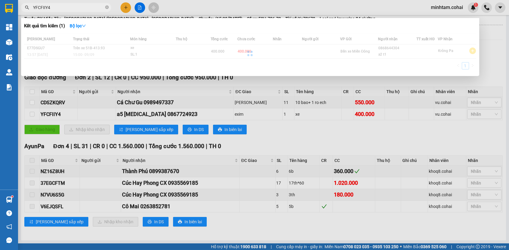
type input "YFCFIIY4"
click at [238, 49] on div at bounding box center [250, 53] width 453 height 39
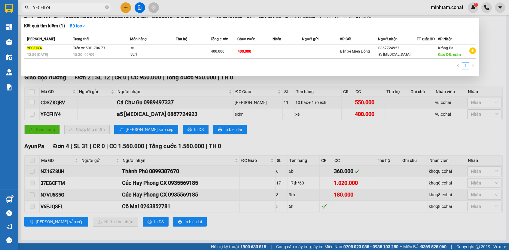
click at [239, 49] on span "400.000" at bounding box center [245, 51] width 14 height 4
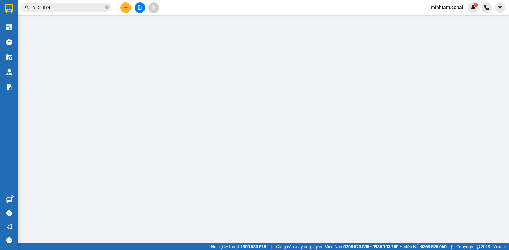
type input "0867724923"
type input "a5 [MEDICAL_DATA]"
type input "exim"
type input "400.000"
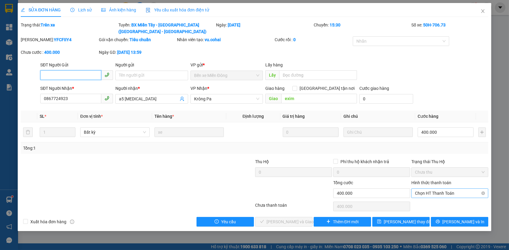
click at [432, 189] on span "Chọn HT Thanh Toán" at bounding box center [450, 193] width 70 height 9
click at [426, 202] on div "Tại văn phòng" at bounding box center [450, 203] width 70 height 7
type input "0"
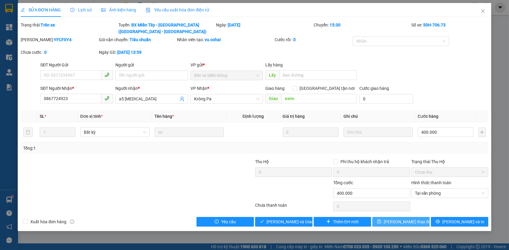
click at [414, 219] on span "[PERSON_NAME] thay đổi" at bounding box center [408, 222] width 48 height 7
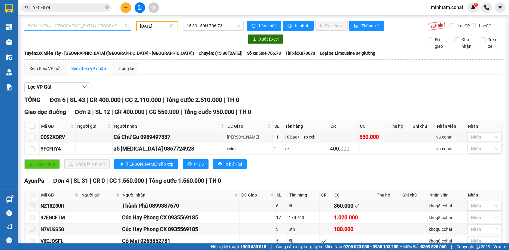
click at [85, 23] on span "BX Miền Tây - [GEOGRAPHIC_DATA] ([GEOGRAPHIC_DATA] - [GEOGRAPHIC_DATA])" at bounding box center [78, 25] width 100 height 9
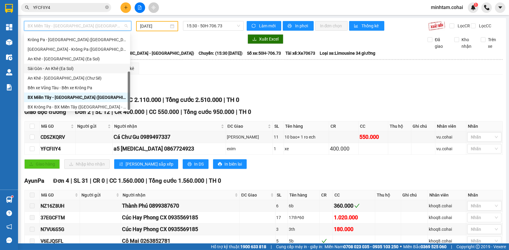
scroll to position [84, 0]
click at [80, 106] on div "BX Krông Pa - BX Miền Tây ([GEOGRAPHIC_DATA] - [GEOGRAPHIC_DATA])" at bounding box center [77, 107] width 99 height 7
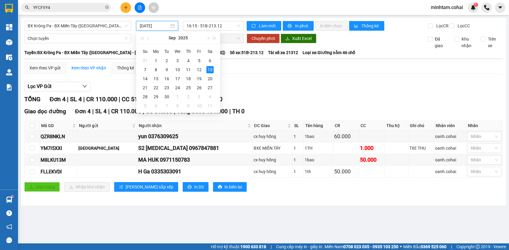
click at [143, 25] on input "[DATE]" at bounding box center [154, 26] width 29 height 7
click at [176, 69] on div "10" at bounding box center [177, 69] width 7 height 7
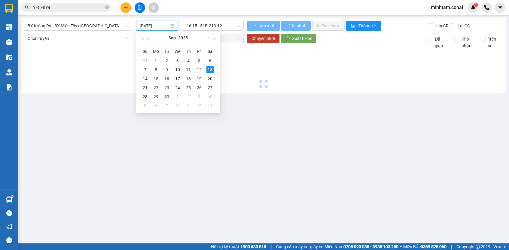
type input "[DATE]"
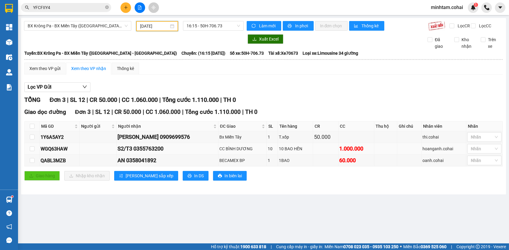
click at [58, 147] on td "WGQ63HAW" at bounding box center [60, 149] width 40 height 12
click at [84, 5] on input "YFCFIIY4" at bounding box center [68, 7] width 71 height 7
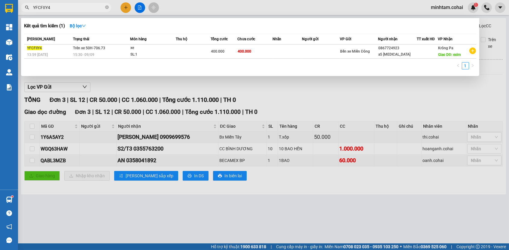
click at [84, 5] on input "YFCFIIY4" at bounding box center [68, 7] width 71 height 7
paste input "WGQ63HAW"
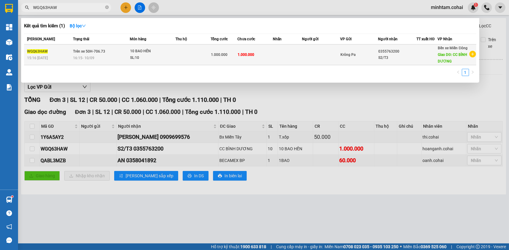
type input "WGQ63HAW"
click at [256, 65] on td "1.000.000" at bounding box center [255, 55] width 35 height 21
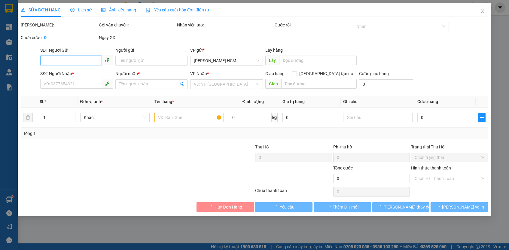
type input "0355763200"
type input "S2/T3"
type input "CC BÌNH DƯƠNG"
type input "1.000.000"
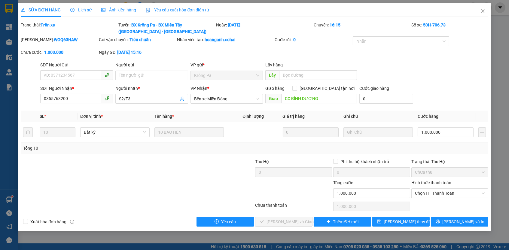
click at [428, 180] on label "Hình thức thanh toán" at bounding box center [432, 182] width 40 height 5
click at [428, 189] on input "Hình thức thanh toán" at bounding box center [448, 193] width 66 height 9
click at [429, 191] on span "Chọn HT Thanh Toán" at bounding box center [450, 193] width 70 height 9
click at [429, 200] on div "Tại văn phòng" at bounding box center [450, 203] width 70 height 7
type input "0"
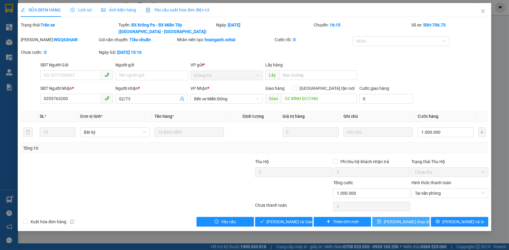
click at [419, 222] on button "[PERSON_NAME] thay đổi" at bounding box center [401, 222] width 57 height 10
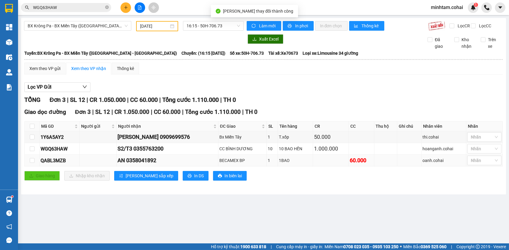
click at [50, 164] on div "QABL3MZB" at bounding box center [60, 161] width 38 height 8
click at [81, 7] on input "WGQ63HAW" at bounding box center [68, 7] width 71 height 7
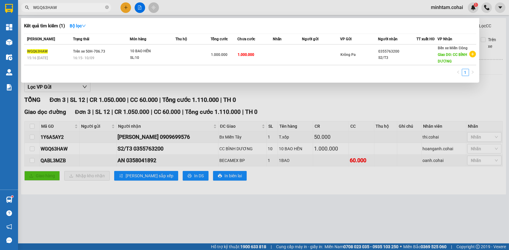
click at [81, 7] on input "WGQ63HAW" at bounding box center [68, 7] width 71 height 7
paste input "QABL3MZB"
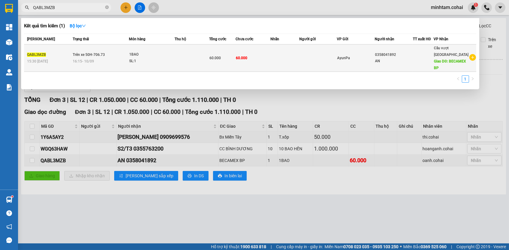
type input "QABL3MZB"
click at [247, 57] on span "60.000" at bounding box center [241, 58] width 11 height 4
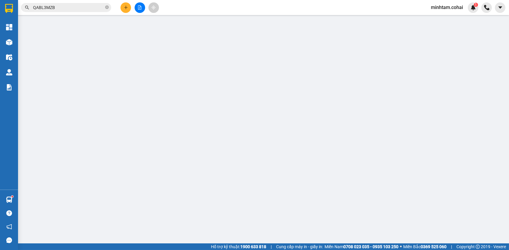
type input "0358041892"
type input "AN"
type input "BECAMEX BP"
type input "60.000"
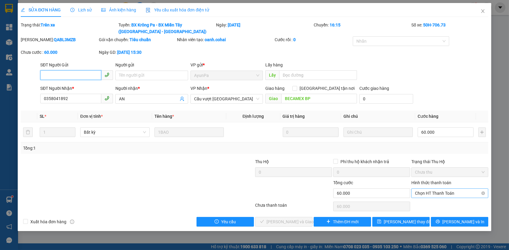
click at [416, 189] on span "Chọn HT Thanh Toán" at bounding box center [450, 193] width 70 height 9
click at [419, 199] on div "Tại văn phòng" at bounding box center [450, 203] width 77 height 10
type input "0"
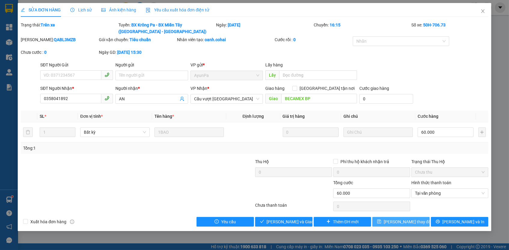
click at [414, 219] on span "[PERSON_NAME] thay đổi" at bounding box center [408, 222] width 48 height 7
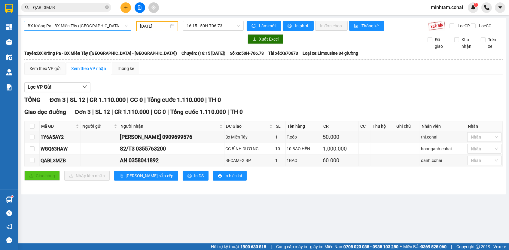
click at [85, 26] on span "BX Krông Pa - BX Miền Tây ([GEOGRAPHIC_DATA] - [GEOGRAPHIC_DATA])" at bounding box center [78, 25] width 100 height 9
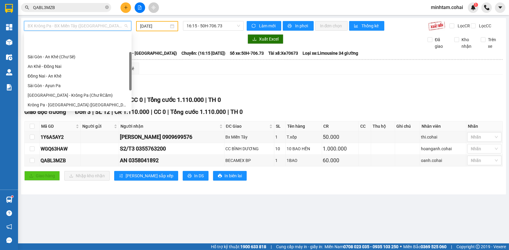
scroll to position [18, 0]
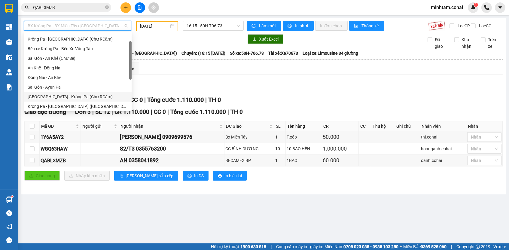
click at [79, 95] on div "[GEOGRAPHIC_DATA] - Krông Pa (Chư RCăm)" at bounding box center [78, 97] width 100 height 7
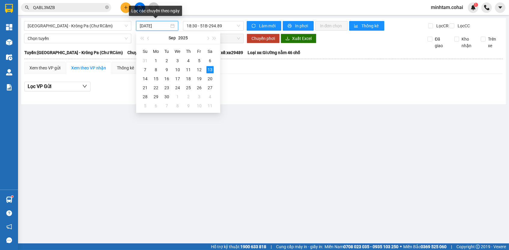
click at [152, 25] on input "[DATE]" at bounding box center [154, 26] width 29 height 7
click at [167, 70] on div "9" at bounding box center [166, 69] width 7 height 7
type input "[DATE]"
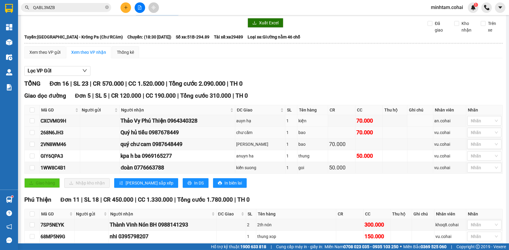
scroll to position [17, 0]
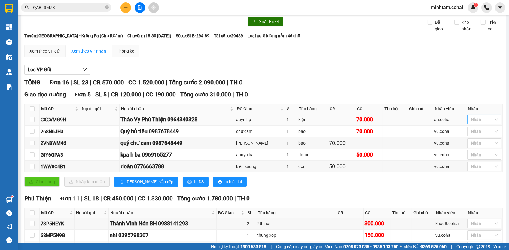
click at [479, 120] on div at bounding box center [481, 119] width 25 height 7
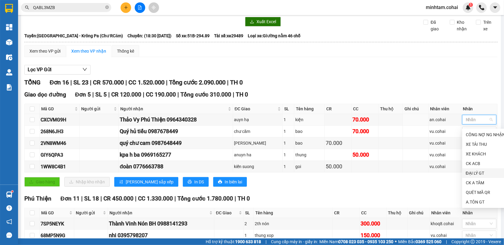
click at [474, 174] on div "ĐẠI LÝ GT" at bounding box center [485, 173] width 39 height 7
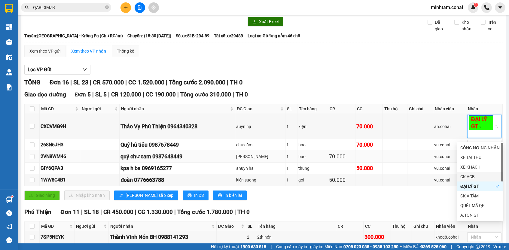
click at [408, 155] on td at bounding box center [421, 157] width 26 height 12
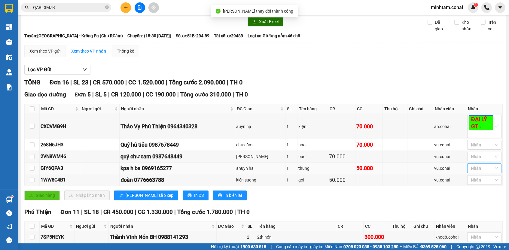
click at [472, 172] on div at bounding box center [481, 168] width 25 height 7
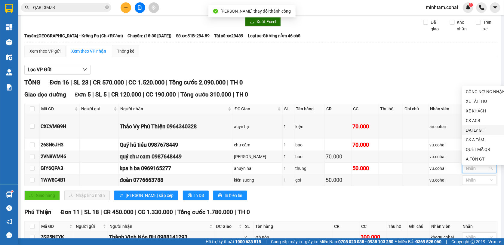
click at [471, 131] on div "ĐẠI LÝ GT" at bounding box center [485, 130] width 39 height 7
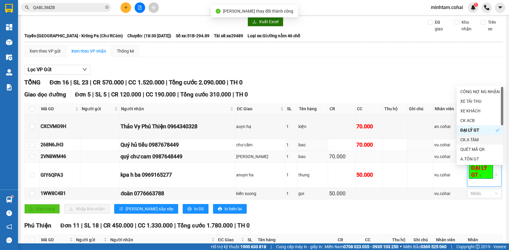
click at [336, 158] on div "70.000" at bounding box center [341, 156] width 25 height 8
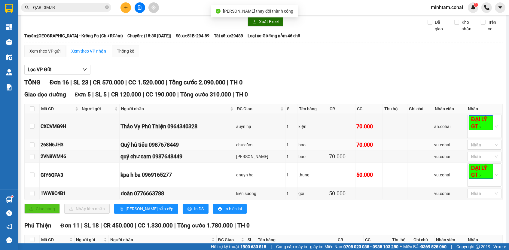
click at [65, 146] on div "268N6JH3" at bounding box center [60, 145] width 38 height 8
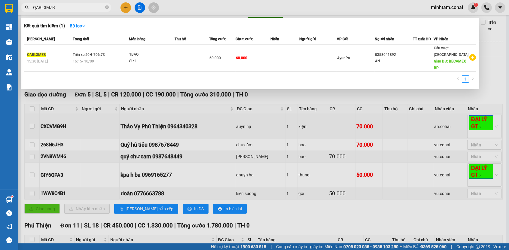
click at [78, 3] on span "QABL3MZB" at bounding box center [66, 7] width 90 height 9
click at [79, 6] on input "QABL3MZB" at bounding box center [68, 7] width 71 height 7
click at [79, 5] on input "QABL3MZB" at bounding box center [68, 7] width 71 height 7
paste input "268N6JH3"
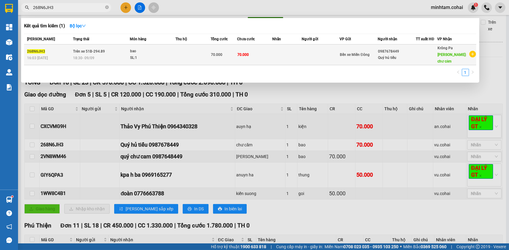
type input "268N6JH3"
click at [235, 45] on td "70.000" at bounding box center [224, 55] width 26 height 21
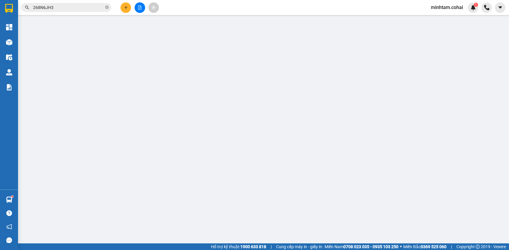
type input "0987678449"
type input "Quý hủ tiếu"
type input "chư căm"
type input "70.000"
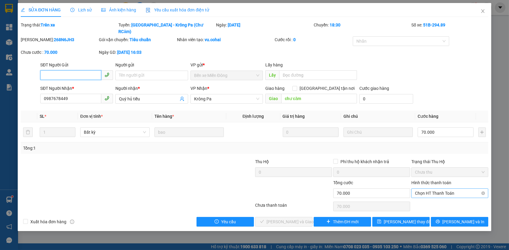
click at [436, 189] on span "Chọn HT Thanh Toán" at bounding box center [450, 193] width 70 height 9
click at [432, 196] on div "Tại văn phòng" at bounding box center [450, 197] width 70 height 7
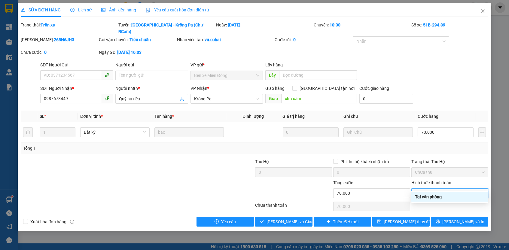
type input "0"
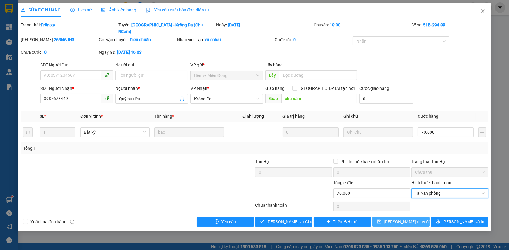
click at [415, 219] on span "[PERSON_NAME] thay đổi" at bounding box center [408, 222] width 48 height 7
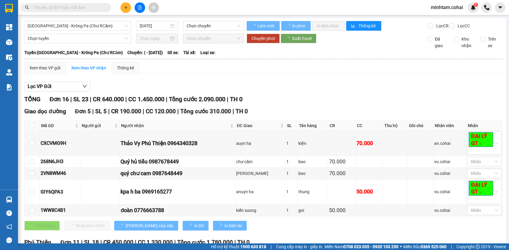
type input "[DATE]"
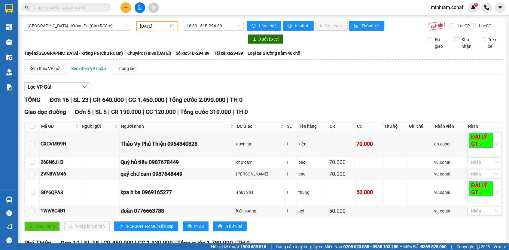
drag, startPoint x: 45, startPoint y: 55, endPoint x: 179, endPoint y: 55, distance: 133.8
click at [179, 55] on div "Tuyến: Sài Gòn - Krông Pa (Chư RCăm) Chuyến: (18:30 - 09/09/2025) Số xe: 51B-29…" at bounding box center [263, 53] width 479 height 7
copy div "Tuyến: Sài Gòn - Krông Pa (Chư RCăm) Chuyến: (18:30 - 09/09/2025)"
click at [346, 105] on div "TỔNG Đơn 16 | SL 23 | CR 640.000 | CC 1.450.000 | Tổng cước 2.090.000 | TH 0" at bounding box center [263, 99] width 479 height 9
click at [117, 25] on span "[GEOGRAPHIC_DATA] - Krông Pa (Chư RCăm)" at bounding box center [78, 25] width 100 height 9
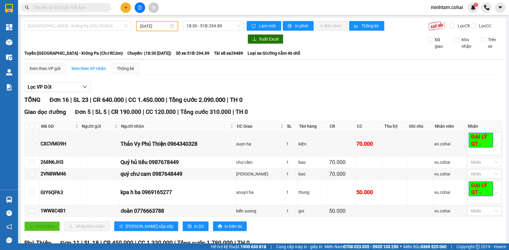
scroll to position [6, 0]
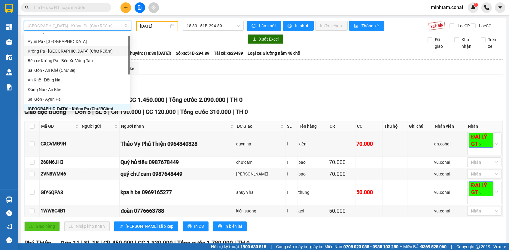
click at [90, 53] on div "Krông Pa - [GEOGRAPHIC_DATA] (Chư RCăm)" at bounding box center [77, 51] width 99 height 7
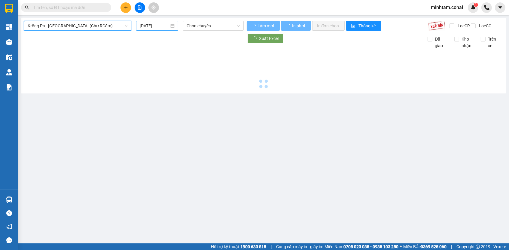
click at [146, 25] on input "[DATE]" at bounding box center [154, 26] width 29 height 7
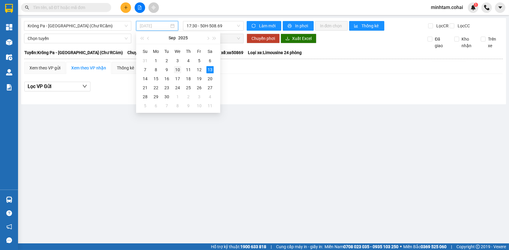
click at [178, 69] on div "10" at bounding box center [177, 69] width 7 height 7
type input "[DATE]"
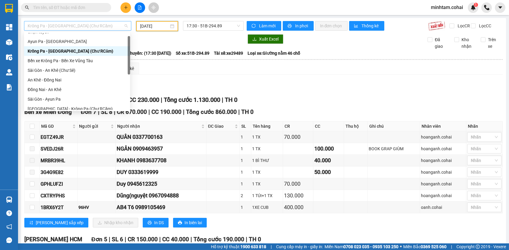
click at [99, 25] on span "Krông Pa - [GEOGRAPHIC_DATA] (Chư RCăm)" at bounding box center [78, 25] width 100 height 9
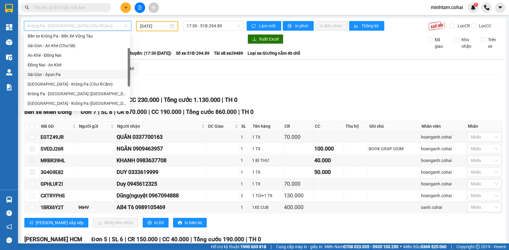
scroll to position [30, 0]
click at [75, 102] on div "[GEOGRAPHIC_DATA] - Krông Pa ([GEOGRAPHIC_DATA])" at bounding box center [77, 104] width 99 height 7
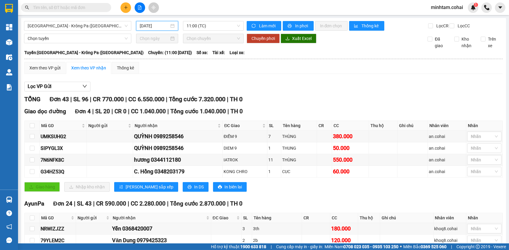
click at [147, 26] on input "[DATE]" at bounding box center [154, 26] width 29 height 7
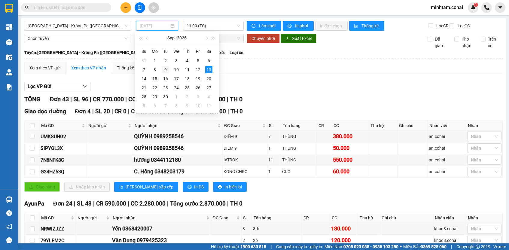
click at [163, 68] on div "9" at bounding box center [165, 69] width 7 height 7
type input "[DATE]"
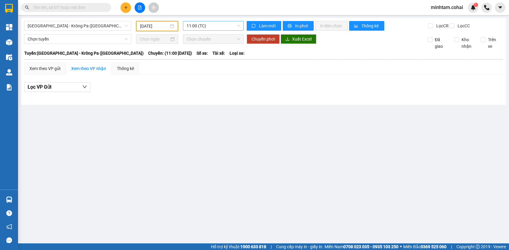
click at [237, 26] on span "11:00 (TC)" at bounding box center [214, 25] width 54 height 9
click at [231, 57] on div "17:45 - 51B-506.12" at bounding box center [210, 57] width 47 height 7
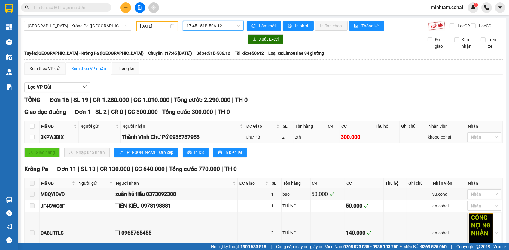
click at [59, 139] on div "3KPW3BIX" at bounding box center [59, 138] width 37 height 8
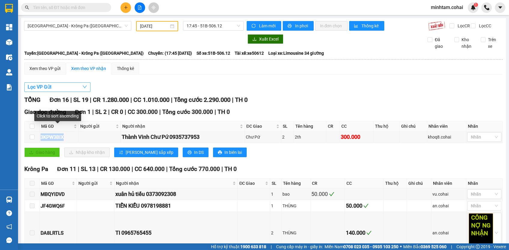
copy div "3KPW3BIX"
click at [74, 8] on input "text" at bounding box center [68, 7] width 71 height 7
paste input "3KPW3BIX"
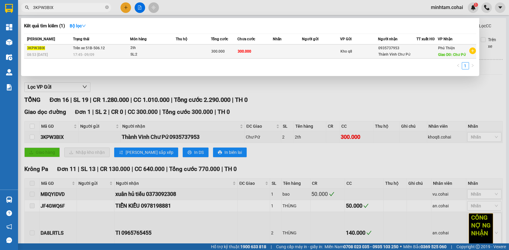
type input "3KPW3BIX"
click at [249, 52] on span "300.000" at bounding box center [245, 51] width 14 height 4
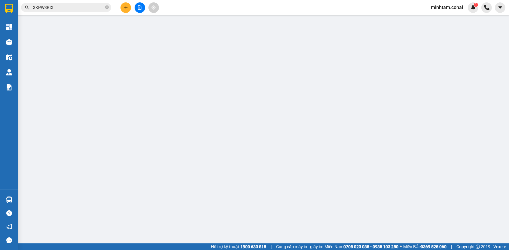
type input "0935737953"
type input "Thành Vinh Chư Pứ"
type input "Chư Pứ"
type input "300.000"
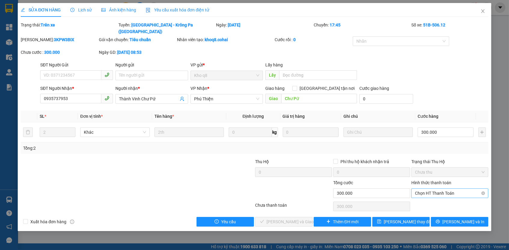
drag, startPoint x: 445, startPoint y: 191, endPoint x: 442, endPoint y: 186, distance: 5.4
click at [445, 191] on div "Hình thức thanh toán Chọn HT Thanh Toán" at bounding box center [450, 190] width 77 height 21
click at [438, 189] on span "Chọn HT Thanh Toán" at bounding box center [450, 193] width 70 height 9
click at [436, 199] on div "Tại văn phòng" at bounding box center [450, 197] width 70 height 7
type input "0"
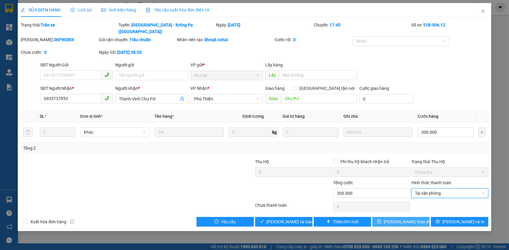
click at [414, 219] on span "[PERSON_NAME] thay đổi" at bounding box center [408, 222] width 48 height 7
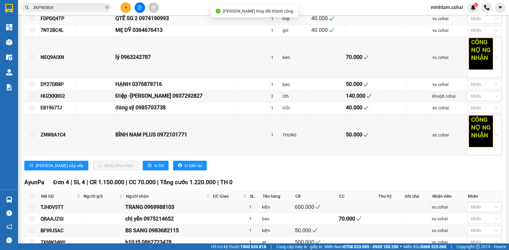
scroll to position [169, 0]
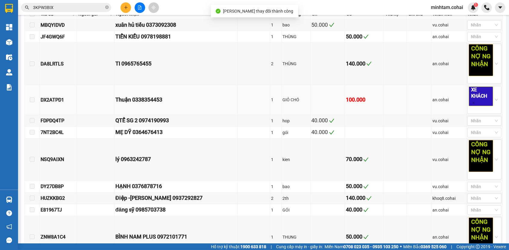
click at [53, 102] on div "DX2ATPD1" at bounding box center [58, 100] width 35 height 8
copy div "DX2ATPD1"
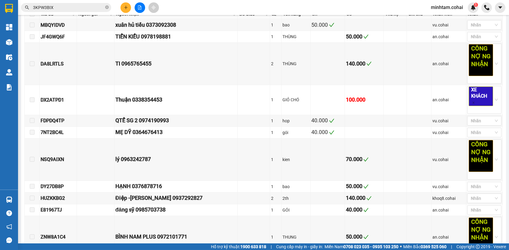
click at [69, 3] on span "3KPW3BIX" at bounding box center [66, 7] width 90 height 9
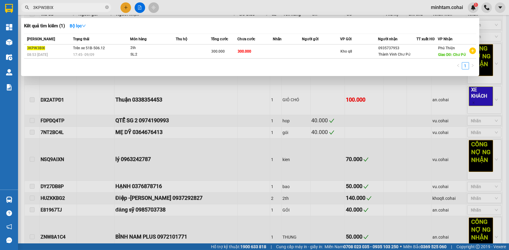
click at [69, 6] on input "3KPW3BIX" at bounding box center [68, 7] width 71 height 7
paste input "DX2ATPD1"
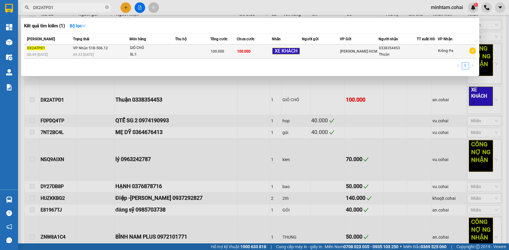
type input "DX2ATPD1"
click at [240, 50] on span "100.000" at bounding box center [244, 51] width 14 height 4
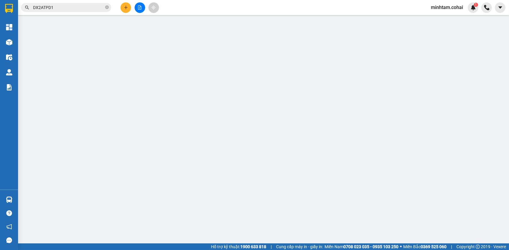
type input "0338354453"
type input "Thuận"
type input "100.000"
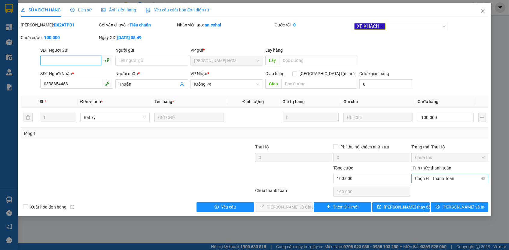
click at [440, 177] on span "Chọn HT Thanh Toán" at bounding box center [450, 178] width 70 height 9
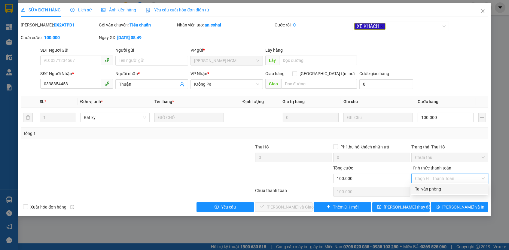
click at [437, 189] on div "Tại văn phòng" at bounding box center [450, 189] width 70 height 7
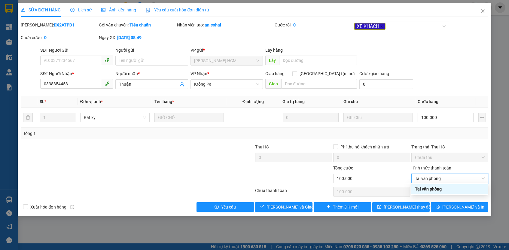
type input "0"
click at [415, 205] on span "[PERSON_NAME] thay đổi" at bounding box center [408, 207] width 48 height 7
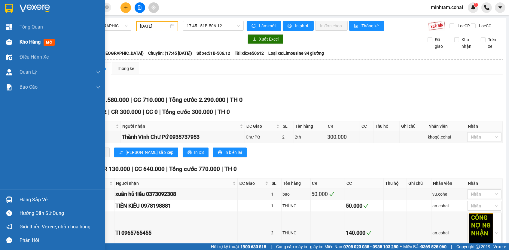
click at [30, 42] on span "Kho hàng" at bounding box center [30, 42] width 21 height 6
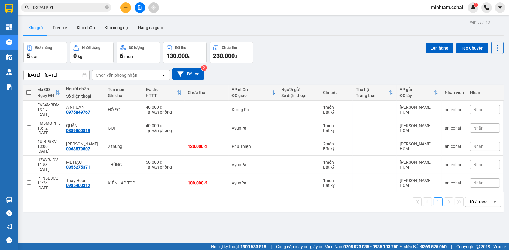
click at [159, 75] on div "Chọn văn phòng nhận" at bounding box center [126, 75] width 69 height 10
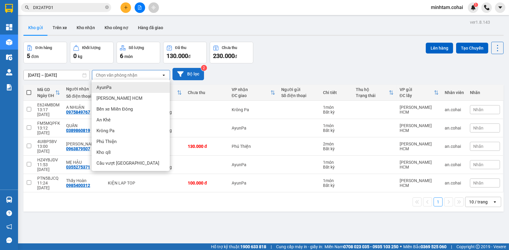
click at [184, 73] on button "Bộ lọc" at bounding box center [189, 74] width 32 height 12
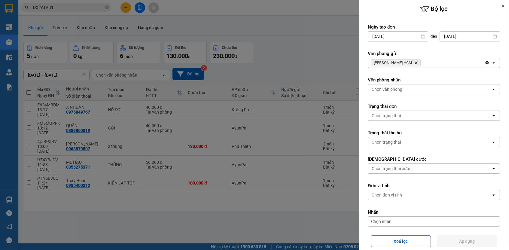
click at [415, 63] on icon "Trần Phú HCM, close by backspace" at bounding box center [416, 63] width 3 height 3
click at [410, 61] on div "Chọn văn phòng" at bounding box center [429, 63] width 123 height 10
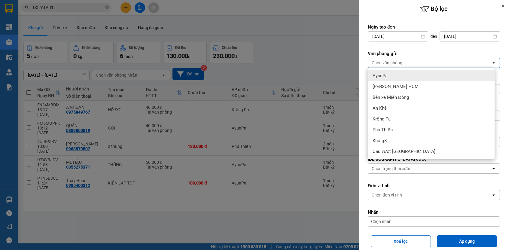
click at [394, 76] on div "AyunPa" at bounding box center [431, 75] width 127 height 11
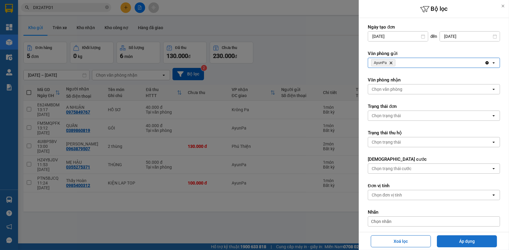
click at [476, 239] on button "Áp dụng" at bounding box center [467, 241] width 60 height 12
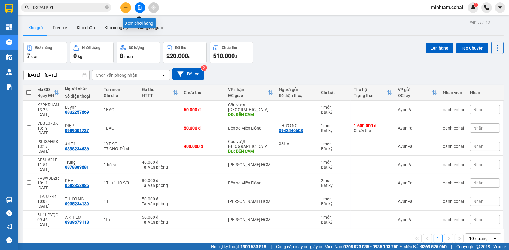
click at [140, 9] on icon "file-add" at bounding box center [140, 7] width 4 height 4
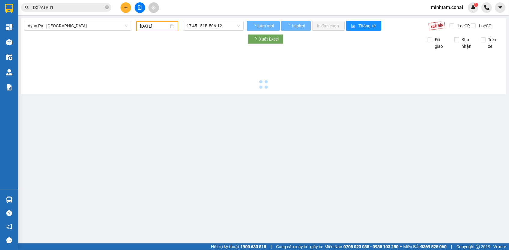
type input "[DATE]"
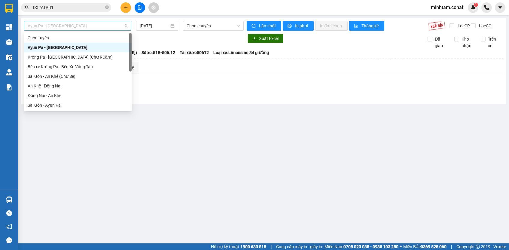
click at [124, 26] on span "Ayun Pa - [GEOGRAPHIC_DATA]" at bounding box center [78, 25] width 100 height 9
click at [77, 77] on div "Sài Gòn - An Khê (Chư Sê)" at bounding box center [78, 76] width 100 height 7
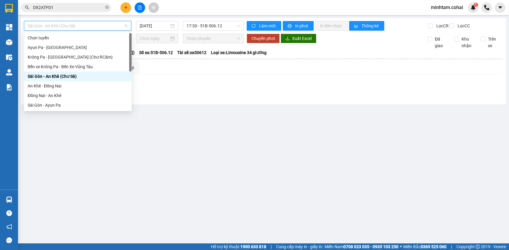
click at [118, 27] on span "Sài Gòn - An Khê (Chư Sê)" at bounding box center [78, 25] width 100 height 9
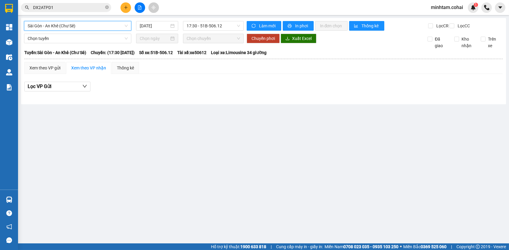
click at [118, 27] on span "Sài Gòn - An Khê (Chư Sê)" at bounding box center [78, 25] width 100 height 9
click at [149, 26] on input "[DATE]" at bounding box center [154, 26] width 29 height 7
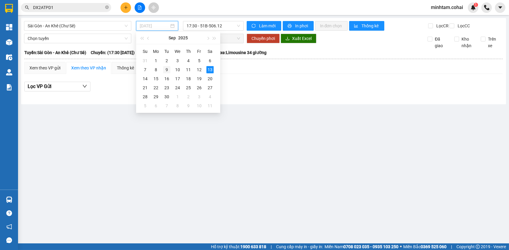
click at [165, 68] on div "9" at bounding box center [166, 69] width 7 height 7
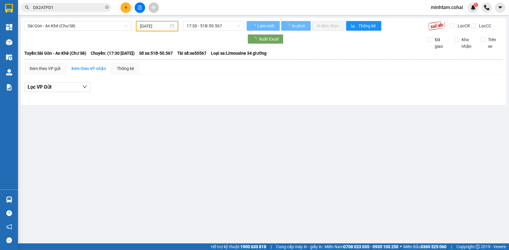
type input "[DATE]"
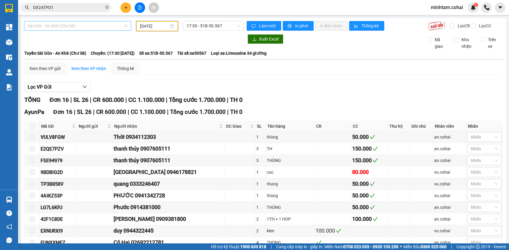
click at [116, 26] on span "Sài Gòn - An Khê (Chư Sê)" at bounding box center [78, 25] width 100 height 9
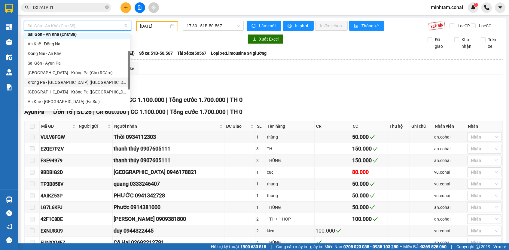
scroll to position [36, 0]
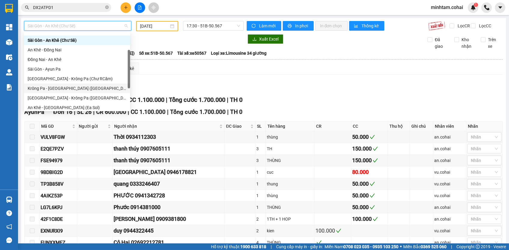
click at [82, 89] on div "Krông Pa - [GEOGRAPHIC_DATA] ([GEOGRAPHIC_DATA])" at bounding box center [77, 88] width 99 height 7
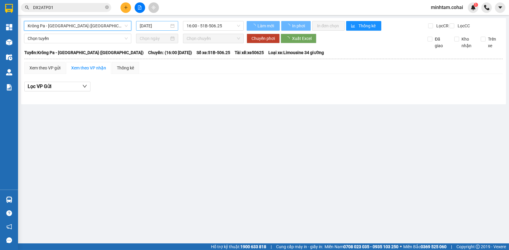
click at [144, 25] on input "[DATE]" at bounding box center [154, 26] width 29 height 7
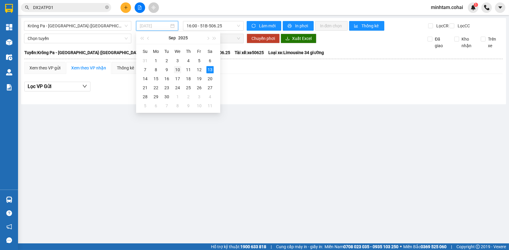
click at [176, 70] on div "10" at bounding box center [177, 69] width 7 height 7
type input "[DATE]"
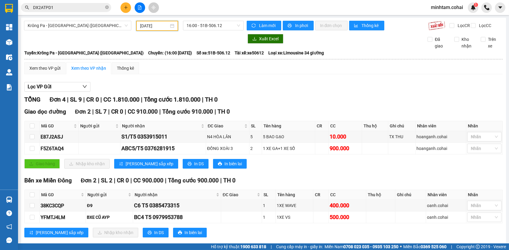
scroll to position [14, 0]
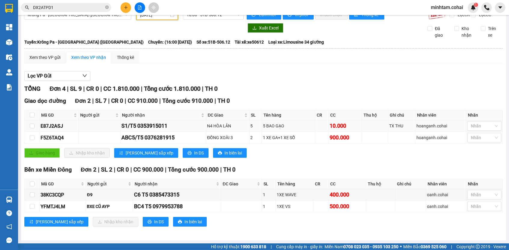
click at [57, 126] on div "E87J2ASJ" at bounding box center [59, 126] width 37 height 8
copy div "E87J2ASJ"
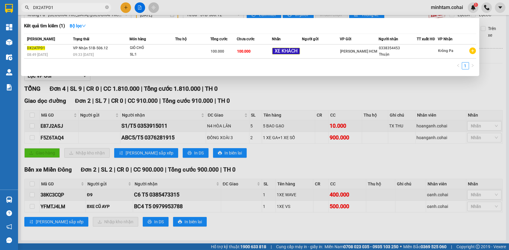
click at [72, 5] on input "DX2ATPD1" at bounding box center [68, 7] width 71 height 7
paste input "E87J2ASJ"
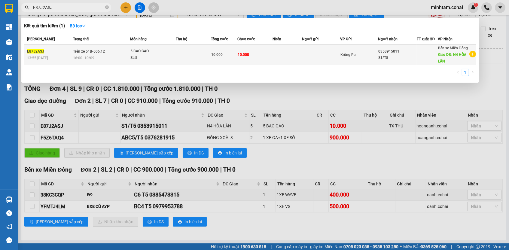
type input "E87J2ASJ"
click at [234, 54] on td "10.000" at bounding box center [224, 55] width 26 height 21
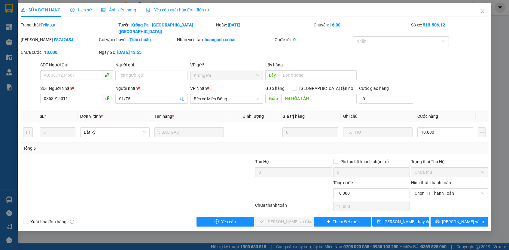
type input "0353915011"
type input "S1/T5"
type input "N4 HÒA LÂN"
type input "10.000"
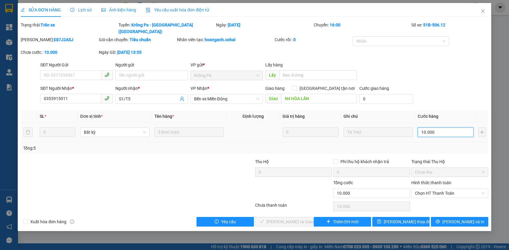
click at [444, 128] on input "10.000" at bounding box center [446, 133] width 56 height 10
type input "3"
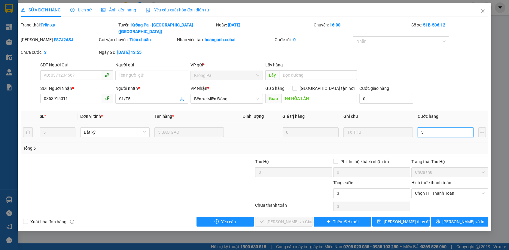
type input "36"
type input "3"
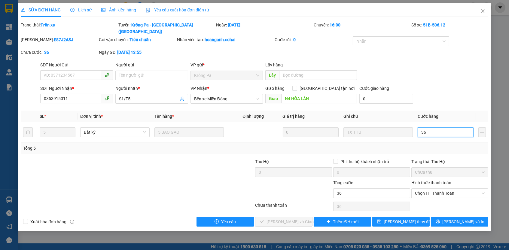
type input "3"
type input "35"
type input "350"
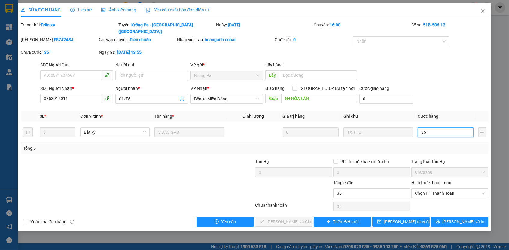
type input "350"
type input "350.000"
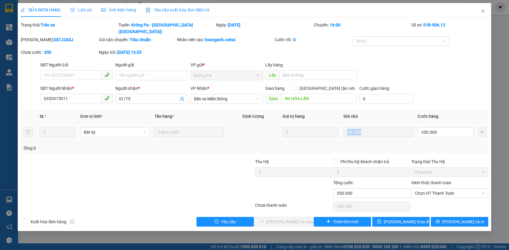
drag, startPoint x: 415, startPoint y: 132, endPoint x: 419, endPoint y: 139, distance: 7.8
click at [415, 133] on td "TX THU" at bounding box center [378, 132] width 74 height 20
click at [438, 189] on span "Chọn HT Thanh Toán" at bounding box center [450, 193] width 70 height 9
click at [432, 195] on div "Tại văn phòng" at bounding box center [450, 197] width 70 height 7
type input "0"
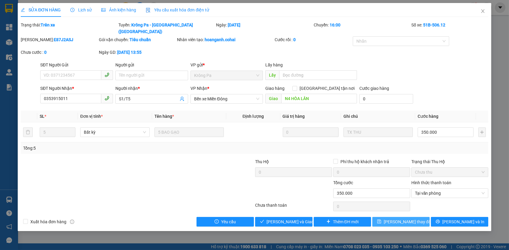
click at [413, 219] on span "[PERSON_NAME] thay đổi" at bounding box center [408, 222] width 48 height 7
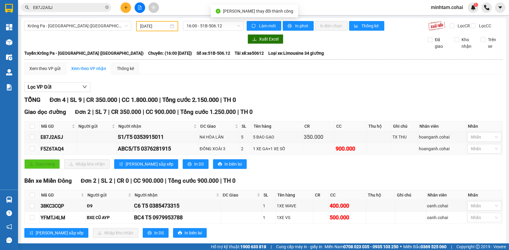
click at [45, 151] on div "F5Z6TAQ4" at bounding box center [58, 149] width 35 height 8
copy div "F5Z6TAQ4"
click at [73, 8] on input "E87J2ASJ" at bounding box center [68, 7] width 71 height 7
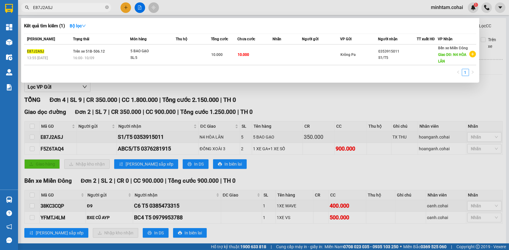
click at [73, 8] on input "E87J2ASJ" at bounding box center [68, 7] width 71 height 7
paste input "F5Z6TAQ4"
type input "F5Z6TAQ4"
click at [251, 57] on span "900.000" at bounding box center [245, 55] width 14 height 4
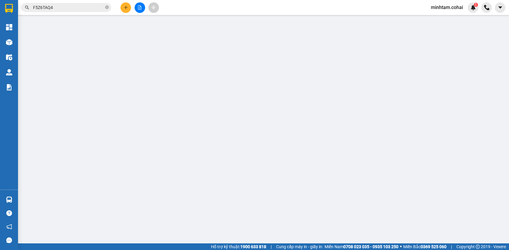
type input "0376281915"
type input "ABC5/T5"
type input "ĐỒNG XOÀI 3"
type input "900.000"
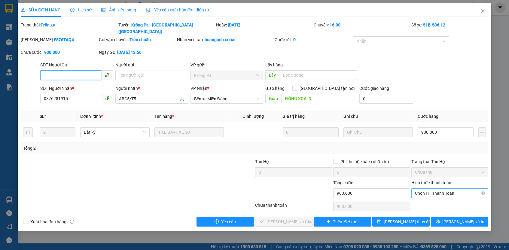
click at [432, 189] on span "Chọn HT Thanh Toán" at bounding box center [450, 193] width 70 height 9
click at [433, 198] on div "Tại văn phòng" at bounding box center [450, 197] width 70 height 7
type input "0"
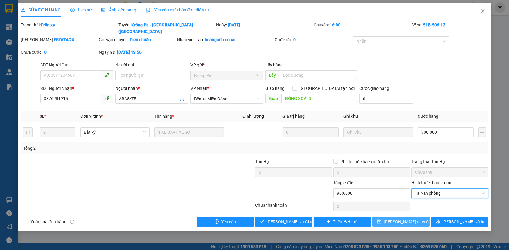
click at [414, 219] on span "[PERSON_NAME] thay đổi" at bounding box center [408, 222] width 48 height 7
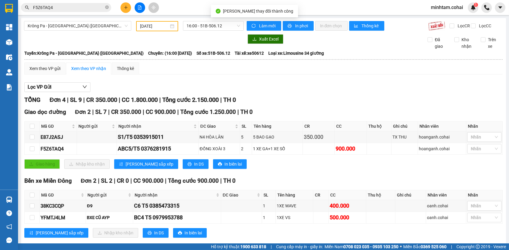
scroll to position [14, 0]
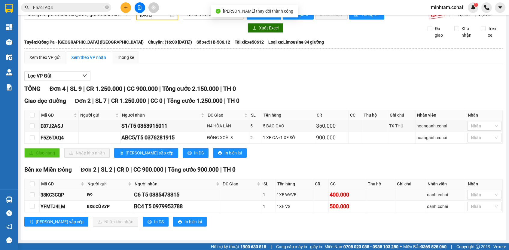
click at [57, 191] on td "38KC3CQP" at bounding box center [63, 195] width 46 height 12
copy div "38KC3CQP"
click at [92, 11] on span "F5Z6TAQ4" at bounding box center [66, 7] width 90 height 9
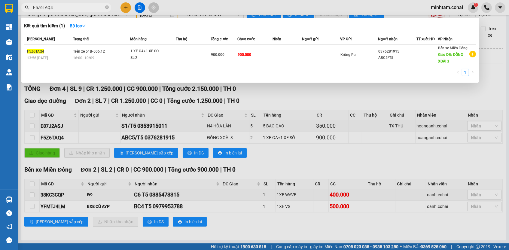
click at [92, 10] on input "F5Z6TAQ4" at bounding box center [68, 7] width 71 height 7
paste input "38KC3CQP"
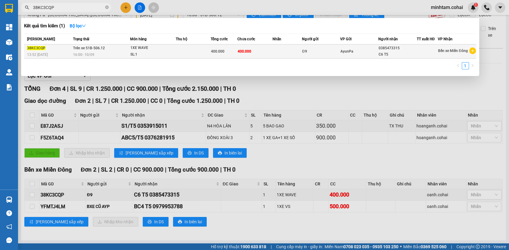
type input "38KC3CQP"
click at [271, 54] on td "400.000" at bounding box center [255, 52] width 35 height 14
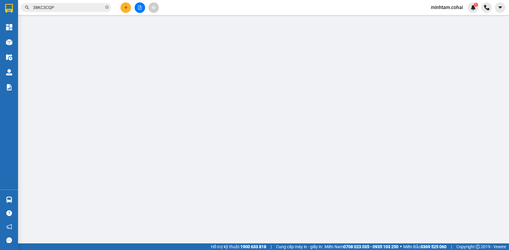
type input "Đ9"
type input "0385473315"
type input "C6 T5"
type input "400.000"
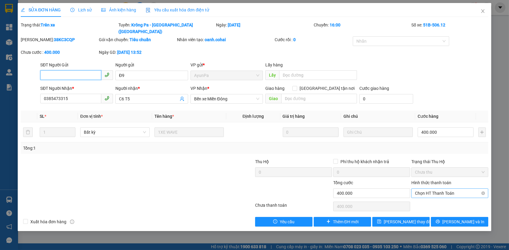
click at [418, 189] on span "Chọn HT Thanh Toán" at bounding box center [450, 193] width 70 height 9
click at [420, 196] on div "Tại văn phòng" at bounding box center [450, 197] width 70 height 7
type input "0"
click at [414, 219] on span "[PERSON_NAME] thay đổi" at bounding box center [408, 222] width 48 height 7
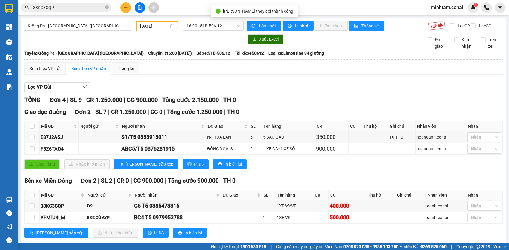
scroll to position [14, 0]
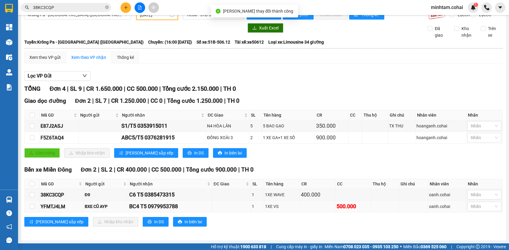
click at [60, 208] on div "YFMTJ4LM" at bounding box center [62, 207] width 42 height 8
copy div "YFMTJ4LM"
click at [85, 6] on input "38KC3CQP" at bounding box center [68, 7] width 71 height 7
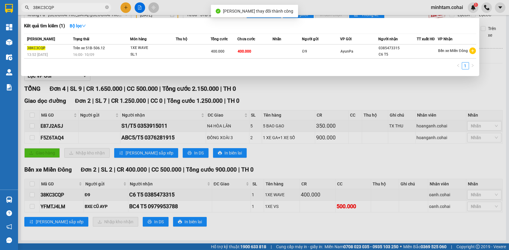
click at [85, 6] on input "38KC3CQP" at bounding box center [68, 7] width 71 height 7
paste input "YFMTJ4LM"
type input "YFMTJ4LM"
click at [236, 46] on td "500.000" at bounding box center [224, 52] width 27 height 14
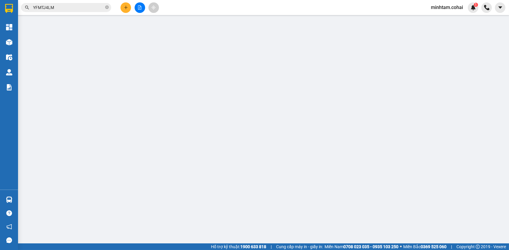
type input "BXE CŨ AYP"
type input "0979953788"
type input "BC4 T5"
type input "500.000"
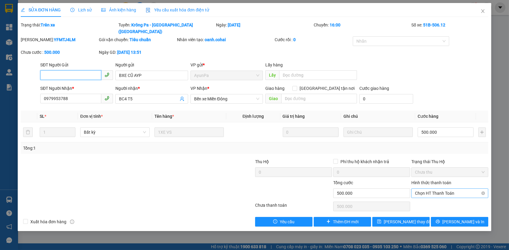
click at [441, 189] on span "Chọn HT Thanh Toán" at bounding box center [450, 193] width 70 height 9
click at [440, 199] on div "Tại văn phòng" at bounding box center [450, 197] width 70 height 7
type input "0"
click at [422, 217] on button "[PERSON_NAME] thay đổi" at bounding box center [401, 222] width 57 height 10
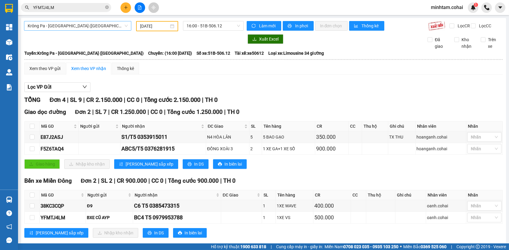
click at [88, 22] on span "Krông Pa - [GEOGRAPHIC_DATA] ([GEOGRAPHIC_DATA])" at bounding box center [78, 25] width 100 height 9
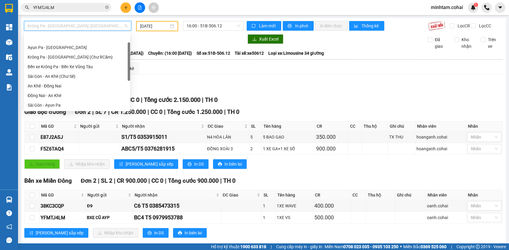
scroll to position [18, 0]
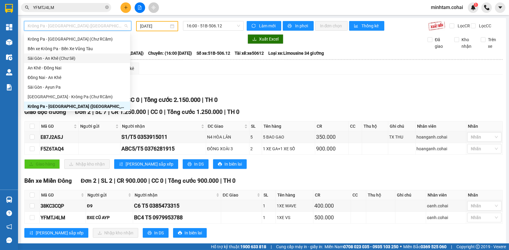
click at [84, 58] on div "Sài Gòn - An Khê (Chư Sê)" at bounding box center [77, 58] width 99 height 7
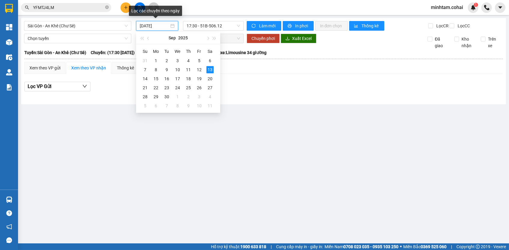
click at [160, 25] on input "[DATE]" at bounding box center [154, 26] width 29 height 7
click at [167, 70] on div "9" at bounding box center [166, 69] width 7 height 7
type input "[DATE]"
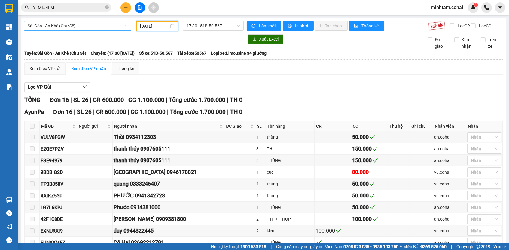
click at [79, 27] on span "Sài Gòn - An Khê (Chư Sê)" at bounding box center [78, 25] width 100 height 9
click at [364, 123] on div "AyunPa Đơn 16 | SL 26 | CR 600.000 | CC 1.100.000 | Tổng cước 1.700.000 | TH 0 …" at bounding box center [263, 229] width 479 height 242
click at [77, 27] on span "Sài Gòn - An Khê (Chư Sê)" at bounding box center [78, 25] width 100 height 9
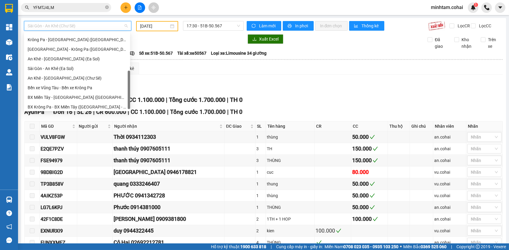
scroll to position [84, 0]
click at [85, 78] on div "An Khê - [GEOGRAPHIC_DATA] (Chư Sê)" at bounding box center [77, 78] width 99 height 7
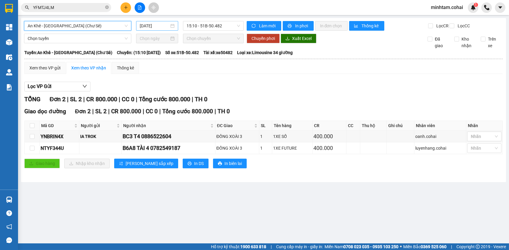
click at [156, 27] on input "[DATE]" at bounding box center [154, 26] width 29 height 7
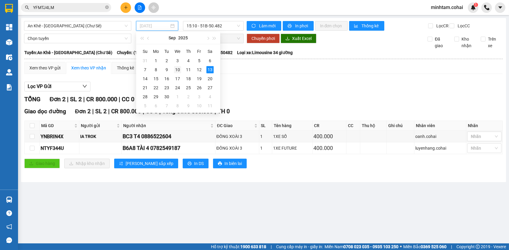
click at [174, 72] on div "10" at bounding box center [177, 69] width 7 height 7
type input "[DATE]"
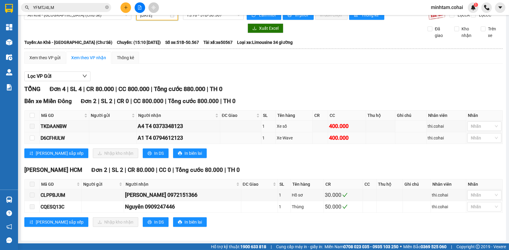
scroll to position [7, 0]
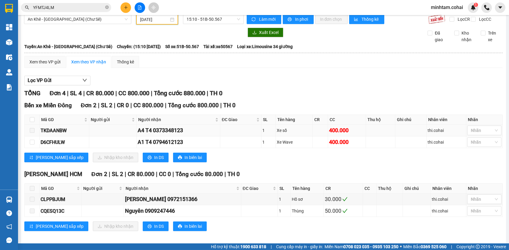
click at [63, 133] on div "TKDAANBW" at bounding box center [65, 131] width 48 height 8
copy div "TKDAANBW"
click at [97, 7] on input "YFMTJ4LM" at bounding box center [68, 7] width 71 height 7
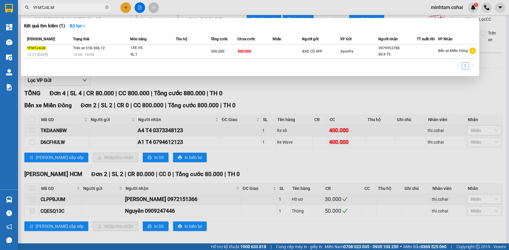
click at [97, 7] on input "YFMTJ4LM" at bounding box center [68, 7] width 71 height 7
paste input "TKDAANBW"
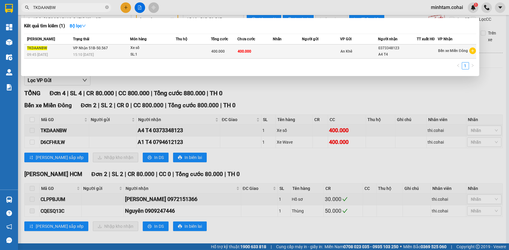
type input "TKDAANBW"
click at [261, 51] on td "400.000" at bounding box center [255, 52] width 35 height 14
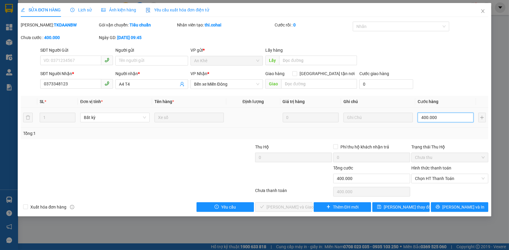
click at [445, 119] on input "400.000" at bounding box center [446, 118] width 56 height 10
type input "3"
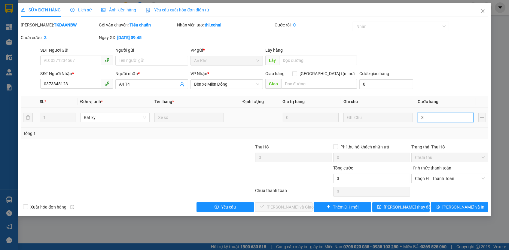
type input "38"
type input "380"
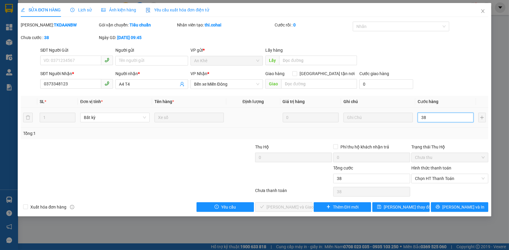
type input "380"
type input "380.000"
click at [436, 133] on div "Tổng: 1" at bounding box center [254, 133] width 463 height 7
click at [426, 174] on div "Chọn HT Thanh Toán" at bounding box center [450, 179] width 77 height 10
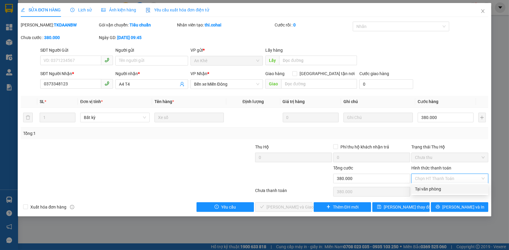
click at [428, 189] on div "Tại văn phòng" at bounding box center [450, 189] width 70 height 7
type input "0"
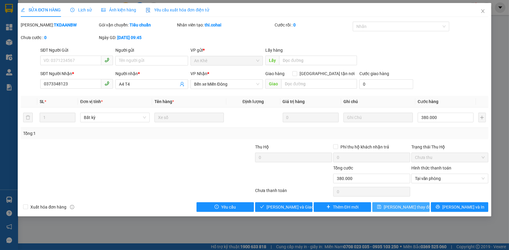
click at [404, 208] on span "[PERSON_NAME] thay đổi" at bounding box center [408, 207] width 48 height 7
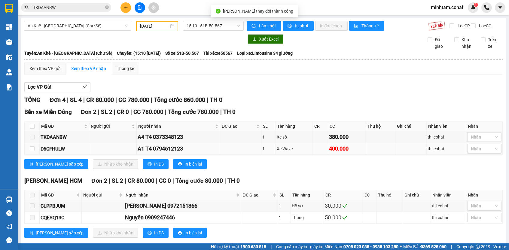
click at [55, 153] on div "D6CFHULW" at bounding box center [65, 149] width 48 height 8
copy div "D6CFHULW"
click at [78, 8] on input "TKDAANBW" at bounding box center [68, 7] width 71 height 7
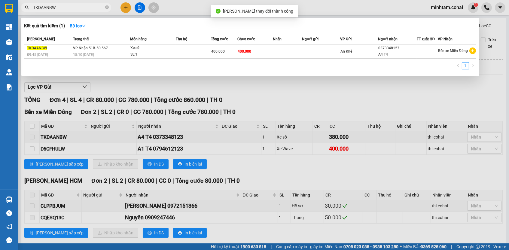
click at [78, 8] on input "TKDAANBW" at bounding box center [68, 7] width 71 height 7
paste input "D6CFHUL"
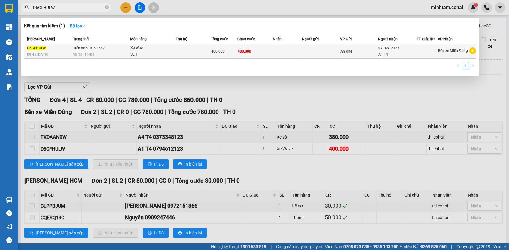
type input "D6CFHULW"
click at [269, 52] on td "400.000" at bounding box center [255, 52] width 35 height 14
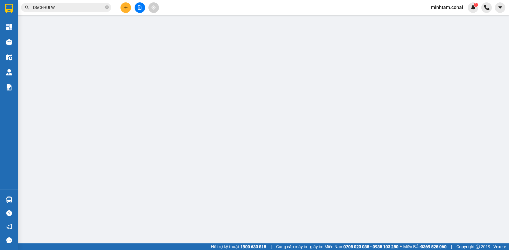
type input "0794612123"
type input "A1 T4"
type input "400.000"
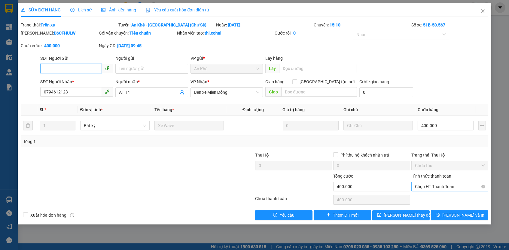
click at [452, 183] on span "Chọn HT Thanh Toán" at bounding box center [450, 186] width 70 height 9
click at [447, 195] on div "Tại văn phòng" at bounding box center [450, 197] width 70 height 7
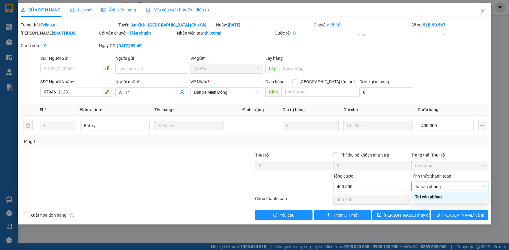
type input "0"
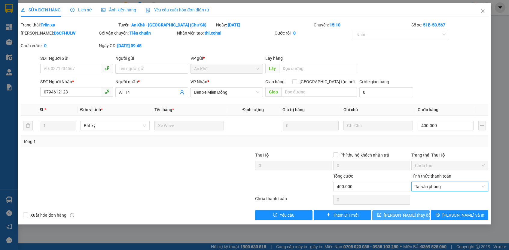
click at [417, 213] on button "[PERSON_NAME] thay đổi" at bounding box center [401, 215] width 57 height 10
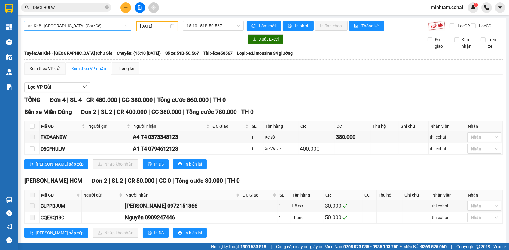
click at [109, 27] on span "An Khê - [GEOGRAPHIC_DATA] (Chư Sê)" at bounding box center [78, 25] width 100 height 9
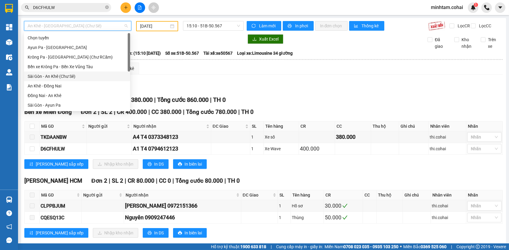
click at [79, 77] on div "Sài Gòn - An Khê (Chư Sê)" at bounding box center [77, 76] width 99 height 7
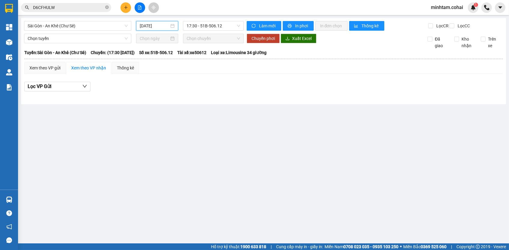
click at [152, 23] on input "[DATE]" at bounding box center [154, 26] width 29 height 7
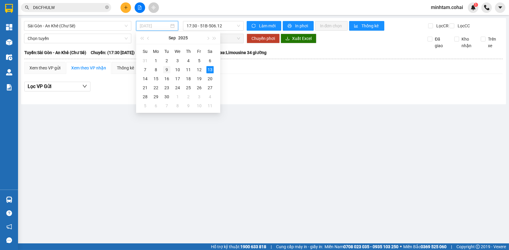
click at [165, 67] on div "9" at bounding box center [166, 69] width 7 height 7
type input "[DATE]"
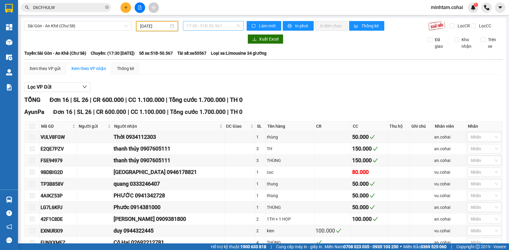
click at [209, 25] on span "17:30 - 51B-50.567" at bounding box center [214, 25] width 54 height 9
click at [216, 57] on div "18:00 - 50E-193.55" at bounding box center [208, 57] width 47 height 7
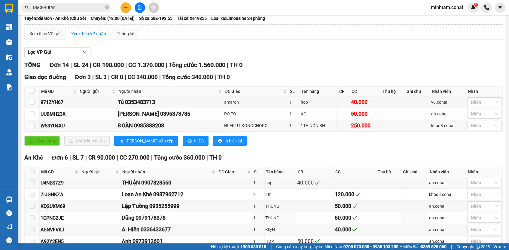
scroll to position [35, 0]
click at [62, 106] on div "971ZYH67" at bounding box center [59, 103] width 36 height 8
copy div "971ZYH67"
click at [68, 9] on input "D6CFHULW" at bounding box center [68, 7] width 71 height 7
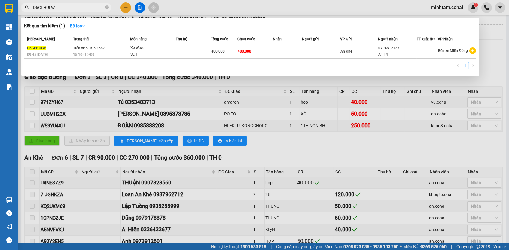
click at [68, 8] on input "D6CFHULW" at bounding box center [68, 7] width 71 height 7
paste input "971ZYH67"
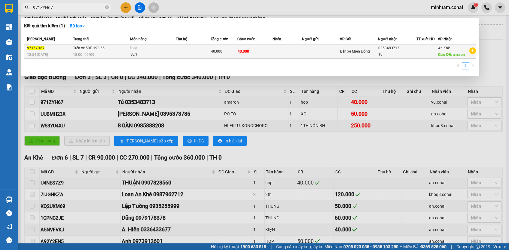
type input "971ZYH67"
click at [212, 52] on span "40.000" at bounding box center [216, 51] width 11 height 4
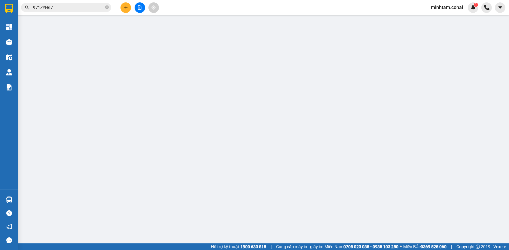
type input "0353483713"
type input "Tú"
type input "amaron"
type input "40.000"
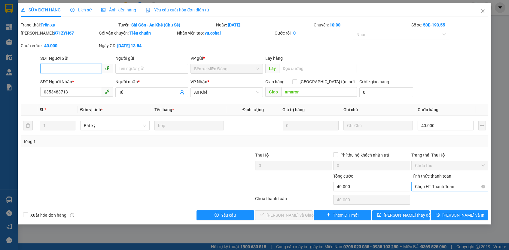
click at [432, 183] on span "Chọn HT Thanh Toán" at bounding box center [450, 186] width 70 height 9
click at [433, 196] on div "Tại văn phòng" at bounding box center [450, 197] width 70 height 7
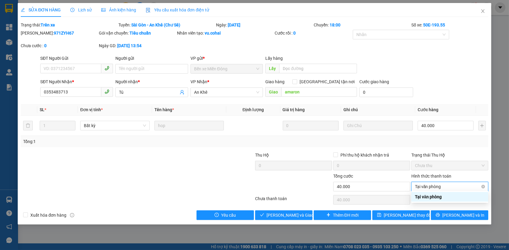
type input "0"
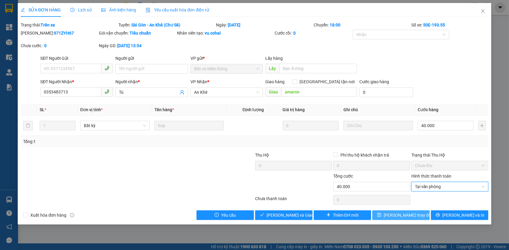
click at [418, 213] on button "[PERSON_NAME] thay đổi" at bounding box center [401, 215] width 57 height 10
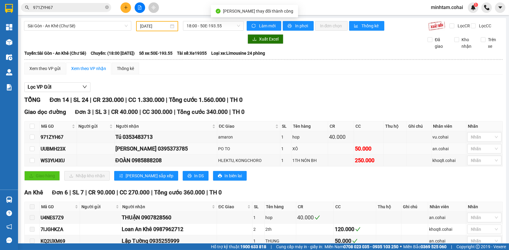
click at [52, 150] on div "UUBMH23X" at bounding box center [58, 149] width 35 height 8
click at [98, 5] on input "971ZYH67" at bounding box center [68, 7] width 71 height 7
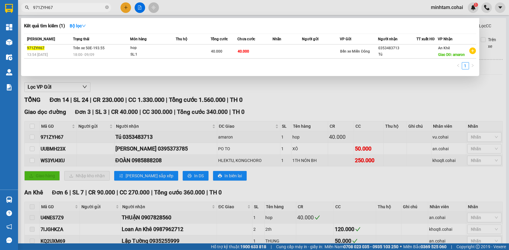
click at [98, 5] on input "971ZYH67" at bounding box center [68, 7] width 71 height 7
paste input "UUBMH23X"
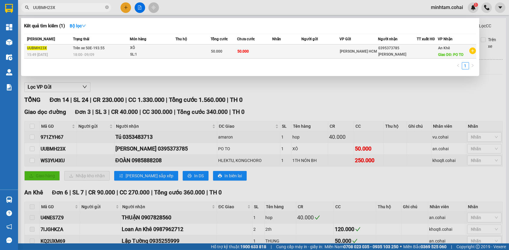
type input "UUBMH23X"
click at [183, 54] on td at bounding box center [193, 52] width 35 height 14
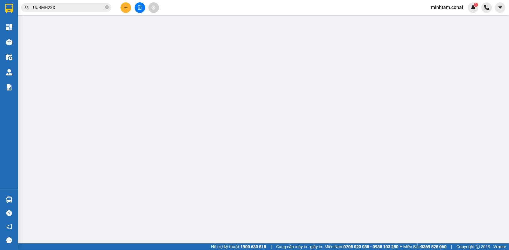
type input "0395373785"
type input "THANH SƠN"
type input "PO TO"
type input "50.000"
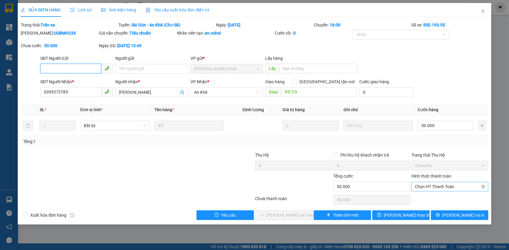
click at [423, 187] on span "Chọn HT Thanh Toán" at bounding box center [450, 186] width 70 height 9
click at [418, 196] on div "Tại văn phòng" at bounding box center [450, 197] width 70 height 7
type input "0"
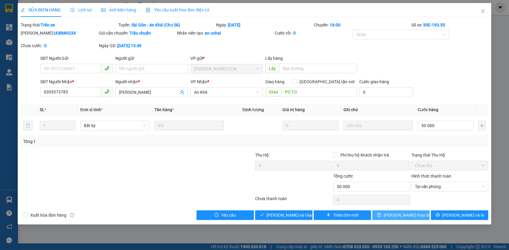
click at [378, 215] on button "[PERSON_NAME] thay đổi" at bounding box center [401, 215] width 57 height 10
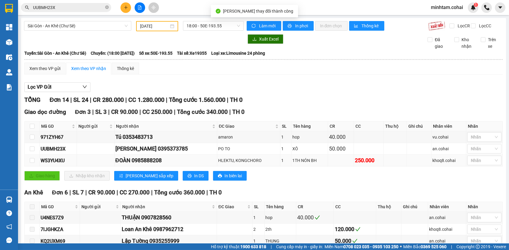
click at [62, 163] on div "W53YU4XU" at bounding box center [58, 161] width 35 height 8
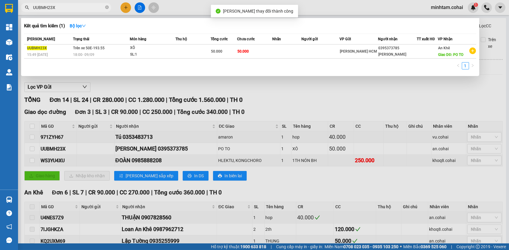
click at [81, 7] on input "UUBMH23X" at bounding box center [68, 7] width 71 height 7
paste input "W53YU4XU"
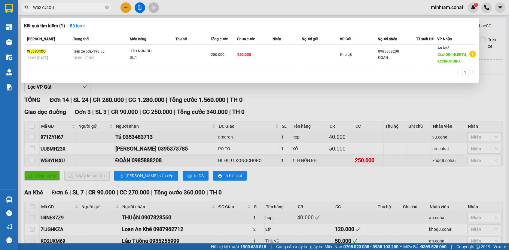
type input "W53YU4XU"
click at [274, 51] on td at bounding box center [287, 55] width 29 height 21
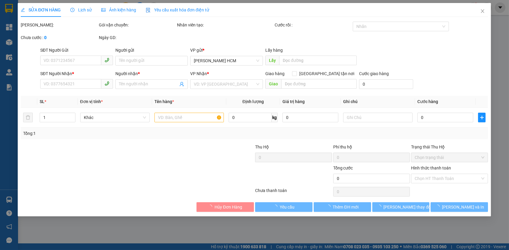
type input "0985888208"
type input "ĐOÀN"
type input "HLEKTU, KONGCHORO"
type input "250.000"
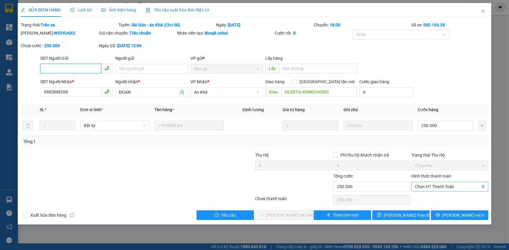
click at [435, 184] on span "Chọn HT Thanh Toán" at bounding box center [450, 186] width 70 height 9
click at [433, 195] on div "Tại văn phòng" at bounding box center [450, 197] width 70 height 7
type input "0"
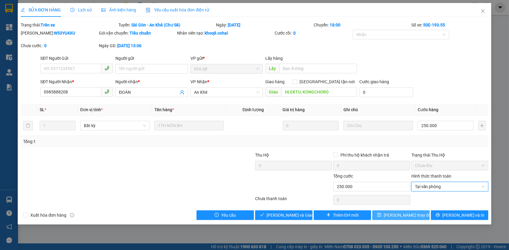
click at [406, 217] on button "[PERSON_NAME] thay đổi" at bounding box center [401, 215] width 57 height 10
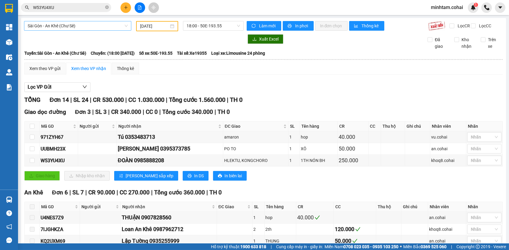
click at [100, 25] on span "Sài Gòn - An Khê (Chư Sê)" at bounding box center [78, 25] width 100 height 9
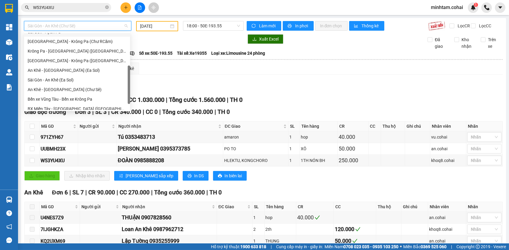
scroll to position [72, 0]
click at [84, 91] on div "An Khê - [GEOGRAPHIC_DATA] (Chư Sê)" at bounding box center [77, 91] width 99 height 7
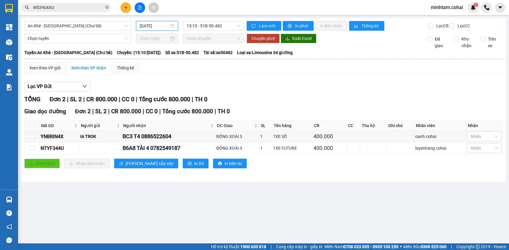
click at [157, 24] on input "[DATE]" at bounding box center [154, 26] width 29 height 7
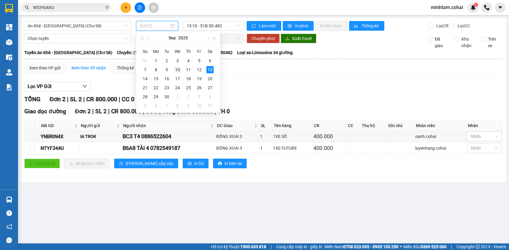
click at [178, 71] on div "10" at bounding box center [177, 69] width 7 height 7
type input "[DATE]"
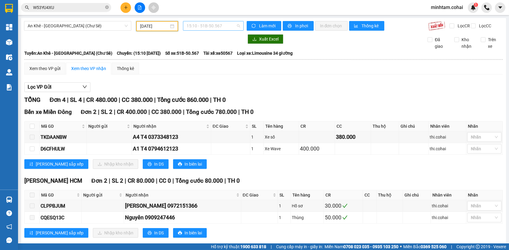
click at [214, 27] on span "15:10 - 51B-50.567" at bounding box center [214, 25] width 54 height 9
click at [223, 56] on div "15:40 - 50E-193.55" at bounding box center [208, 57] width 47 height 7
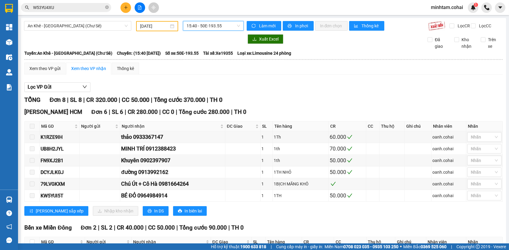
click at [95, 8] on input "W53YU4XU" at bounding box center [68, 7] width 71 height 7
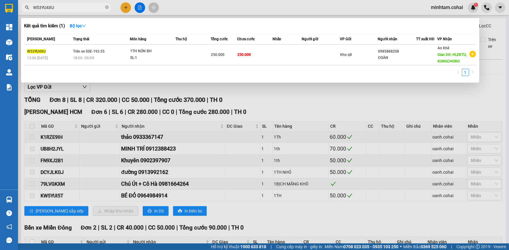
click at [95, 8] on input "W53YU4XU" at bounding box center [68, 7] width 71 height 7
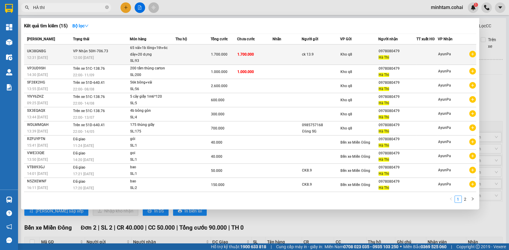
type input "HÀ thI"
click at [264, 57] on td "1.700.000" at bounding box center [254, 55] width 35 height 20
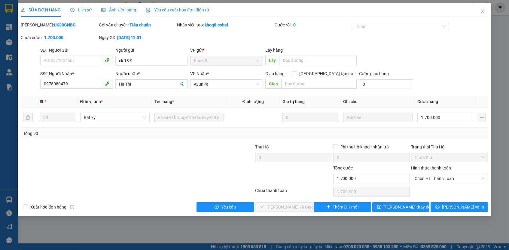
type input "ck 13.9"
type input "0978080479"
type input "Hà Thi"
type input "1.700.000"
click at [432, 177] on span "Chọn HT Thanh Toán" at bounding box center [450, 178] width 70 height 9
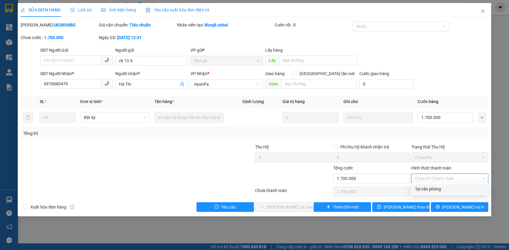
drag, startPoint x: 431, startPoint y: 183, endPoint x: 429, endPoint y: 192, distance: 9.9
click at [429, 191] on div "Tại văn phòng" at bounding box center [450, 189] width 70 height 7
type input "0"
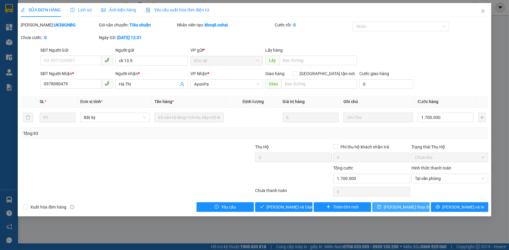
click at [422, 203] on button "[PERSON_NAME] thay đổi" at bounding box center [401, 207] width 57 height 10
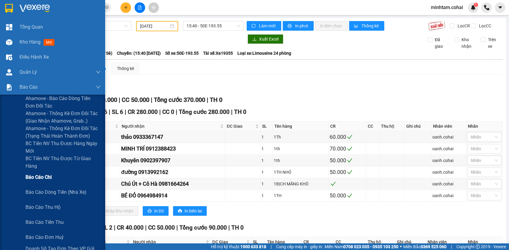
scroll to position [27, 0]
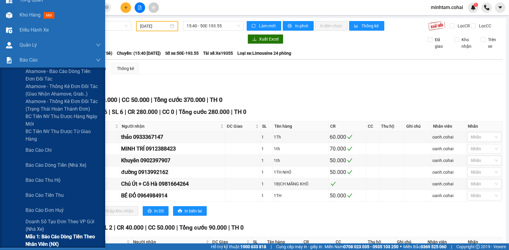
click at [45, 233] on span "Mẫu 1: Báo cáo dòng tiền theo nhân viên (NX)" at bounding box center [63, 240] width 75 height 15
